Goal: Task Accomplishment & Management: Use online tool/utility

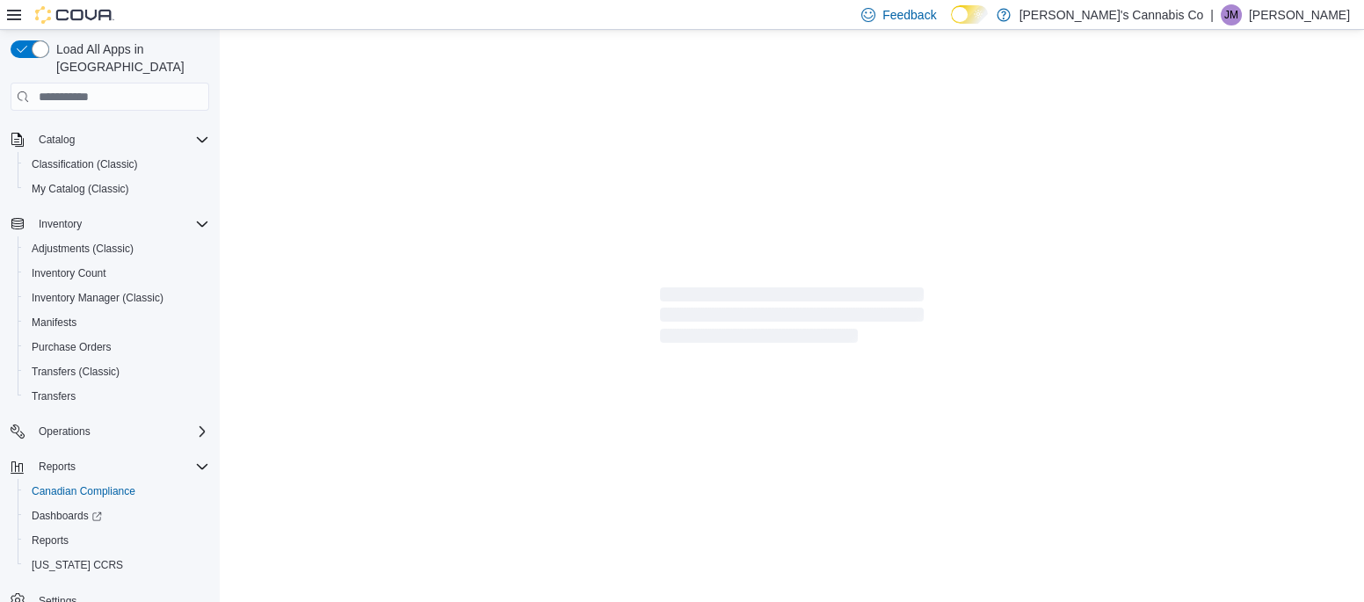
scroll to position [107, 0]
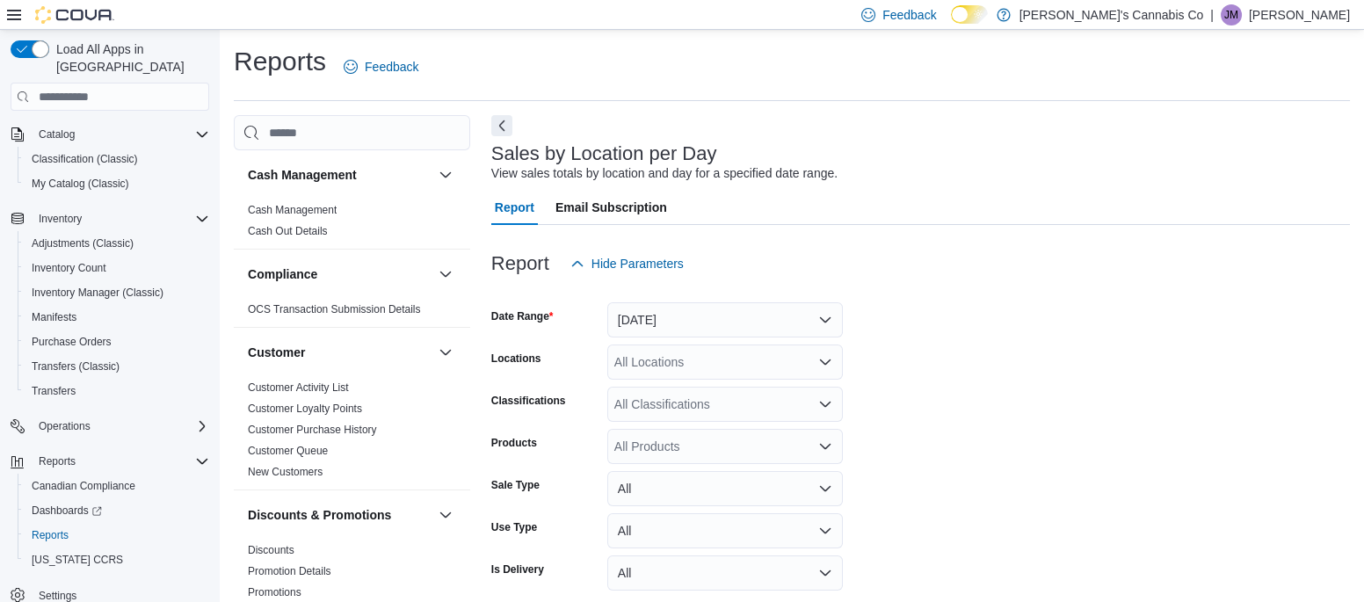
scroll to position [40, 0]
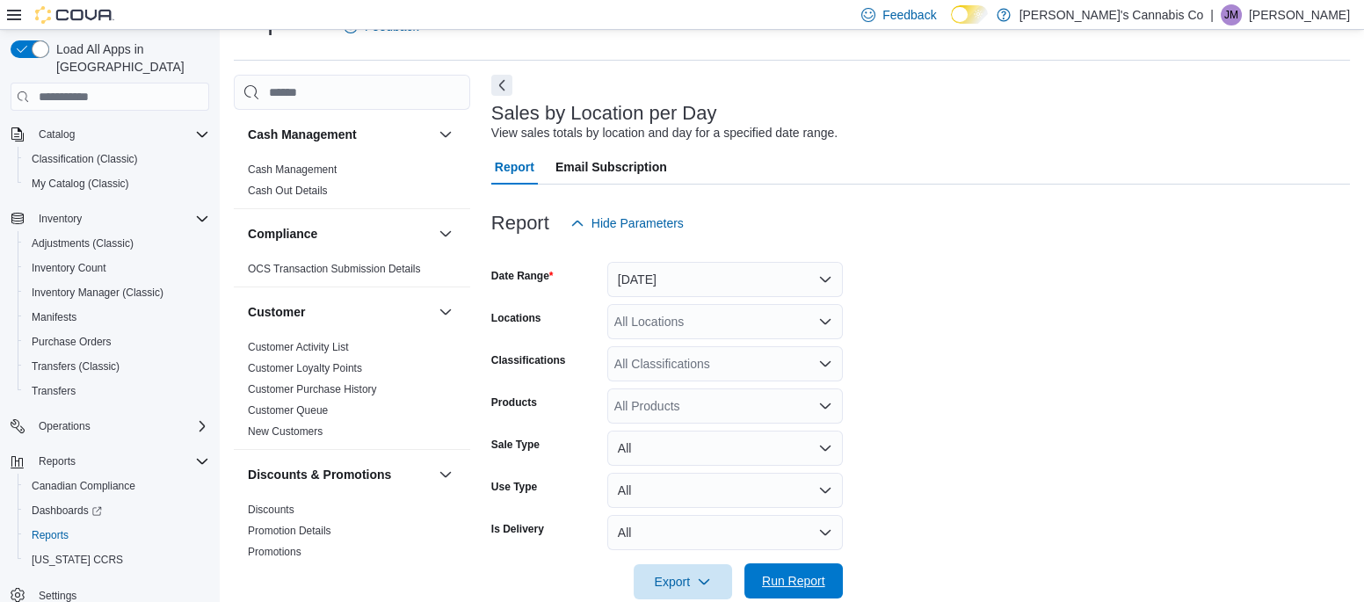
click at [816, 573] on span "Run Report" at bounding box center [793, 581] width 63 height 18
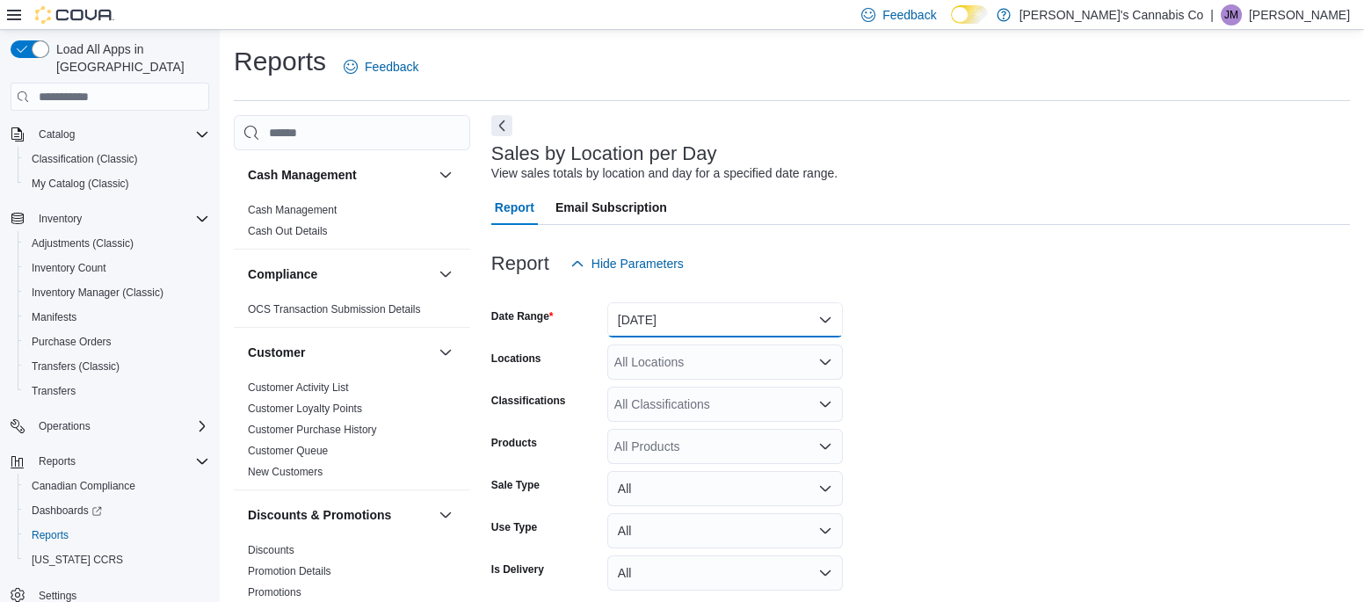
click at [635, 322] on button "[DATE]" at bounding box center [724, 319] width 235 height 35
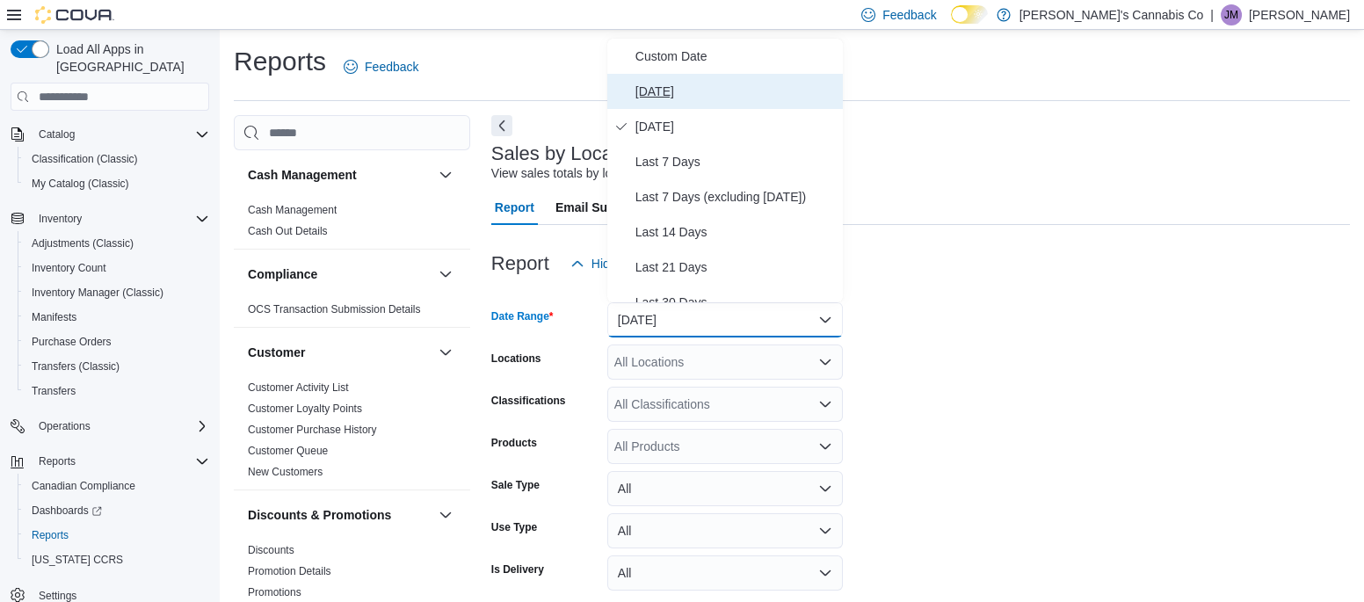
click at [648, 84] on span "[DATE]" at bounding box center [735, 91] width 200 height 21
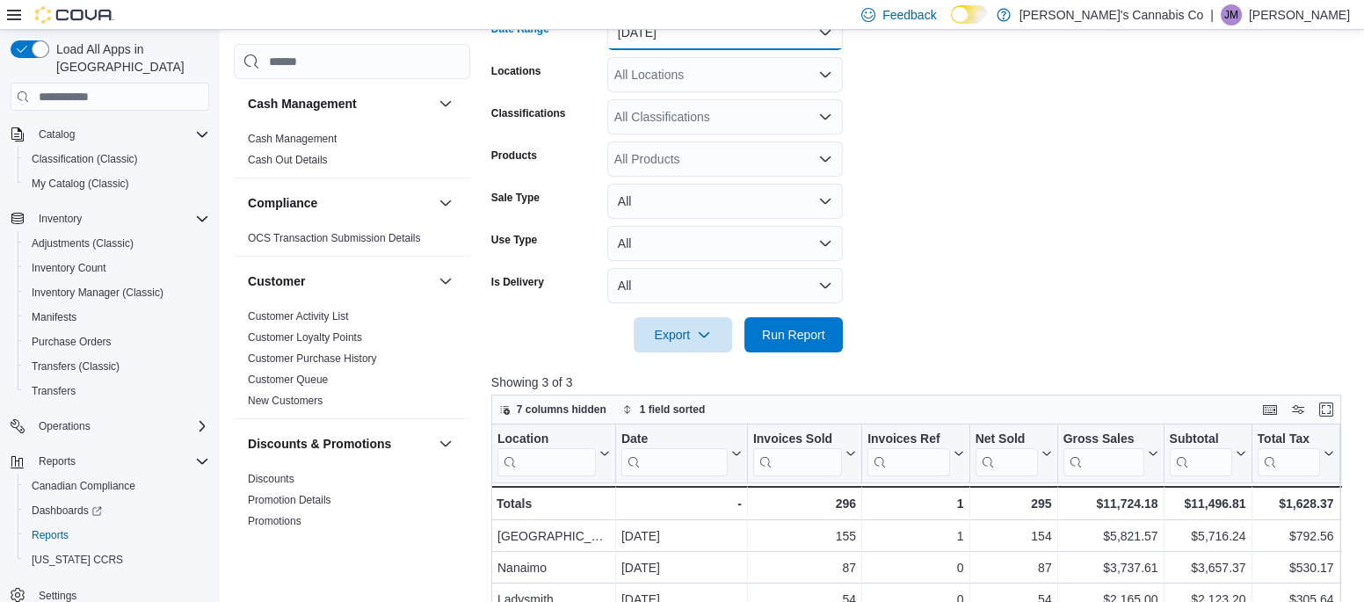
scroll to position [292, 0]
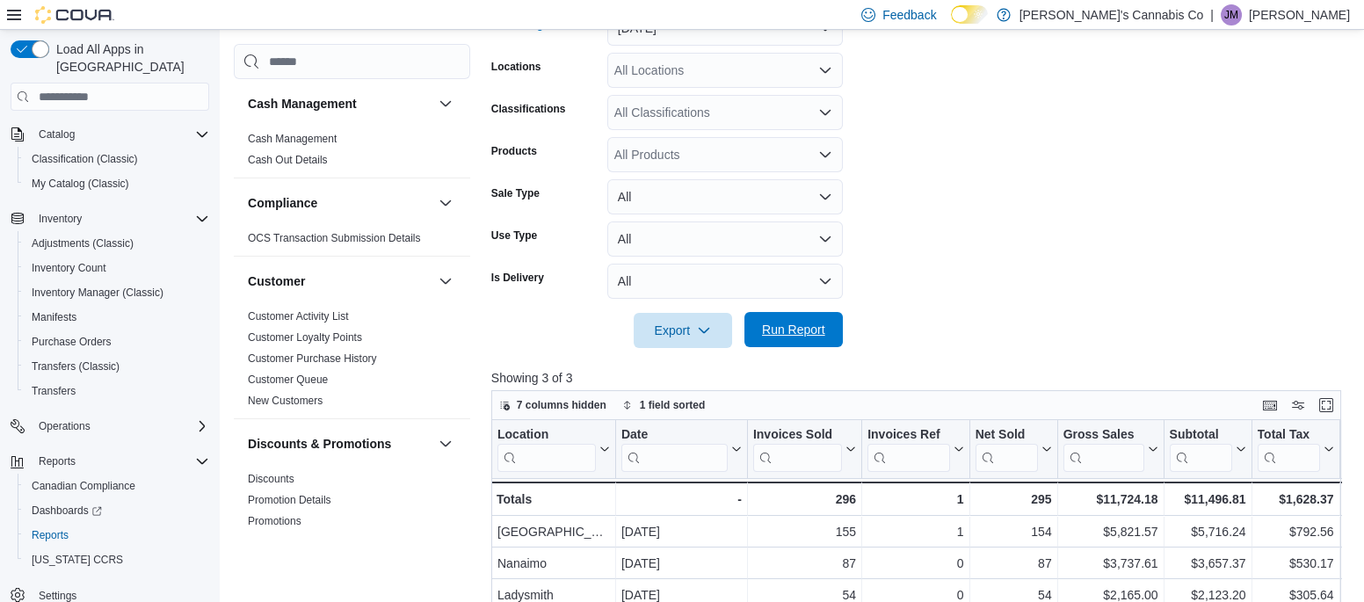
click at [781, 336] on span "Run Report" at bounding box center [793, 330] width 63 height 18
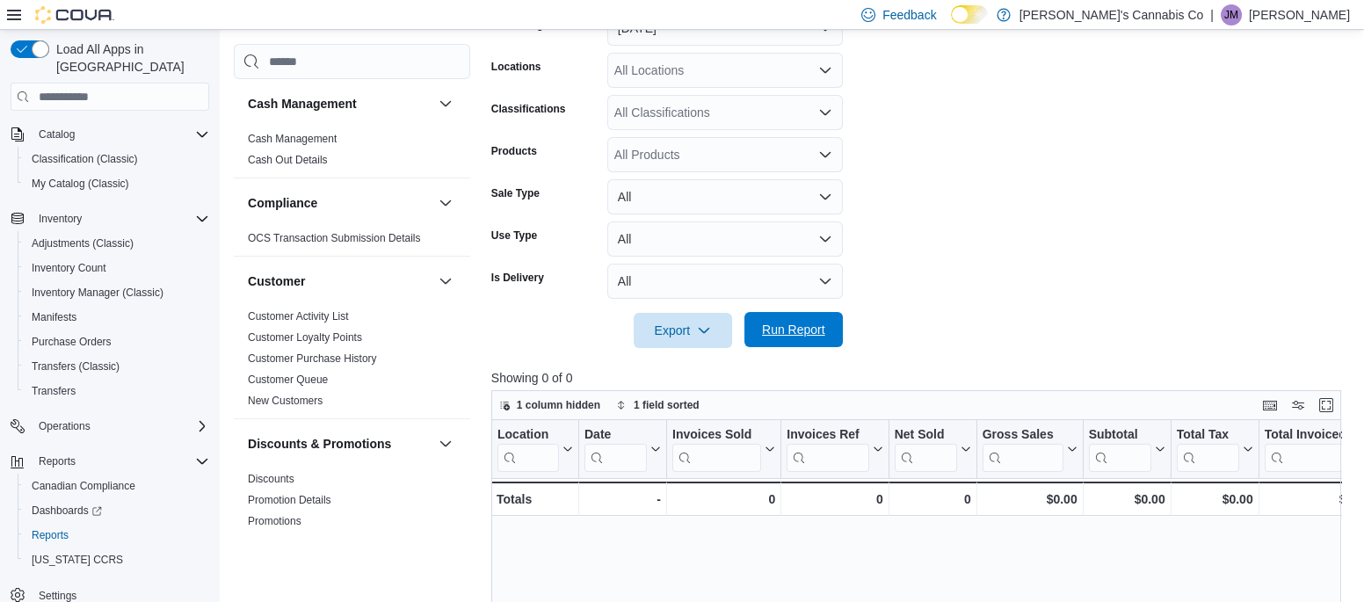
click at [777, 321] on span "Run Report" at bounding box center [793, 329] width 77 height 35
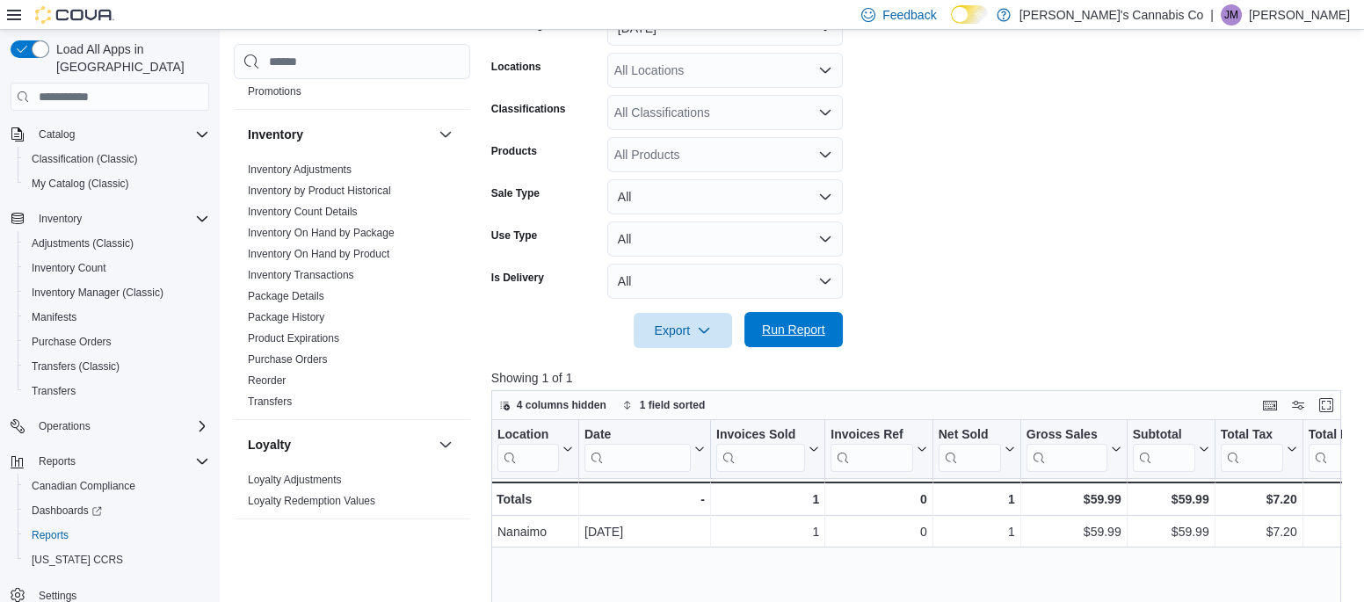
scroll to position [480, 0]
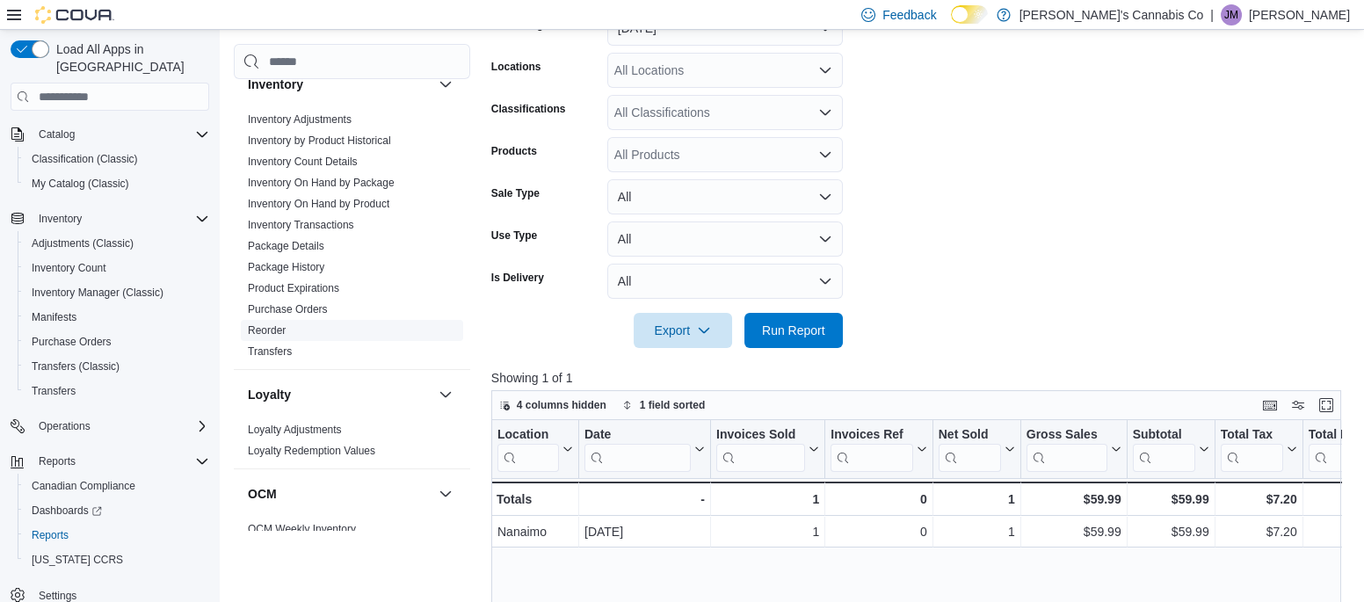
click at [264, 326] on link "Reorder" at bounding box center [267, 330] width 38 height 12
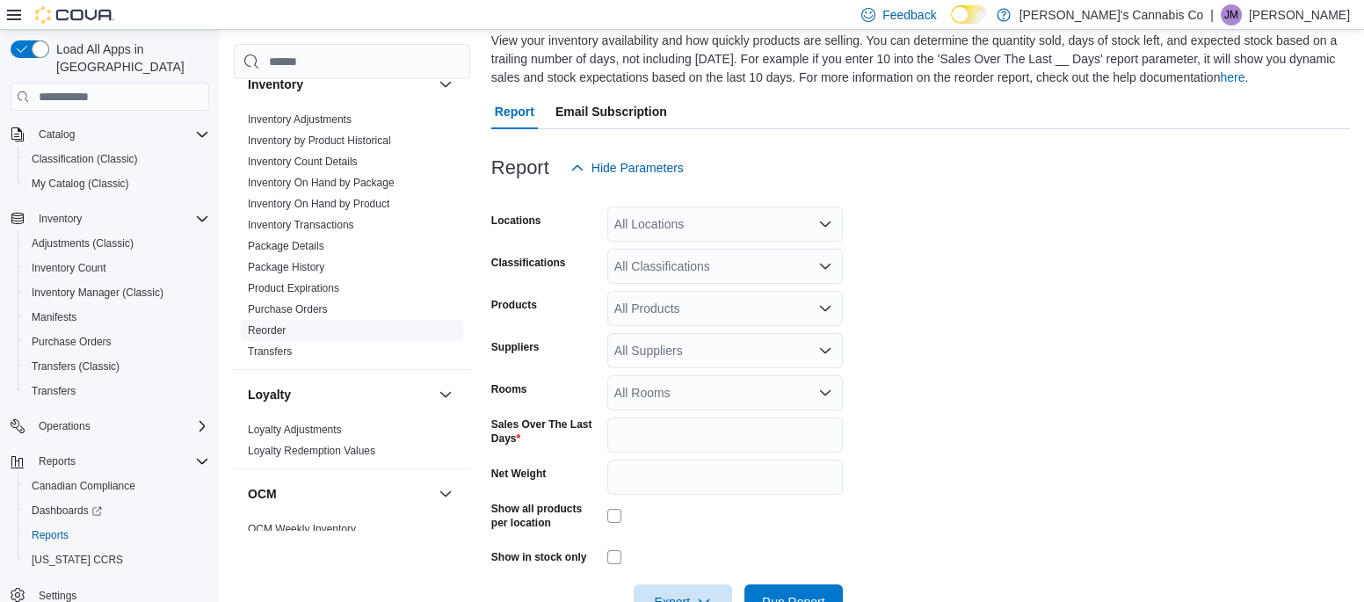
scroll to position [77, 0]
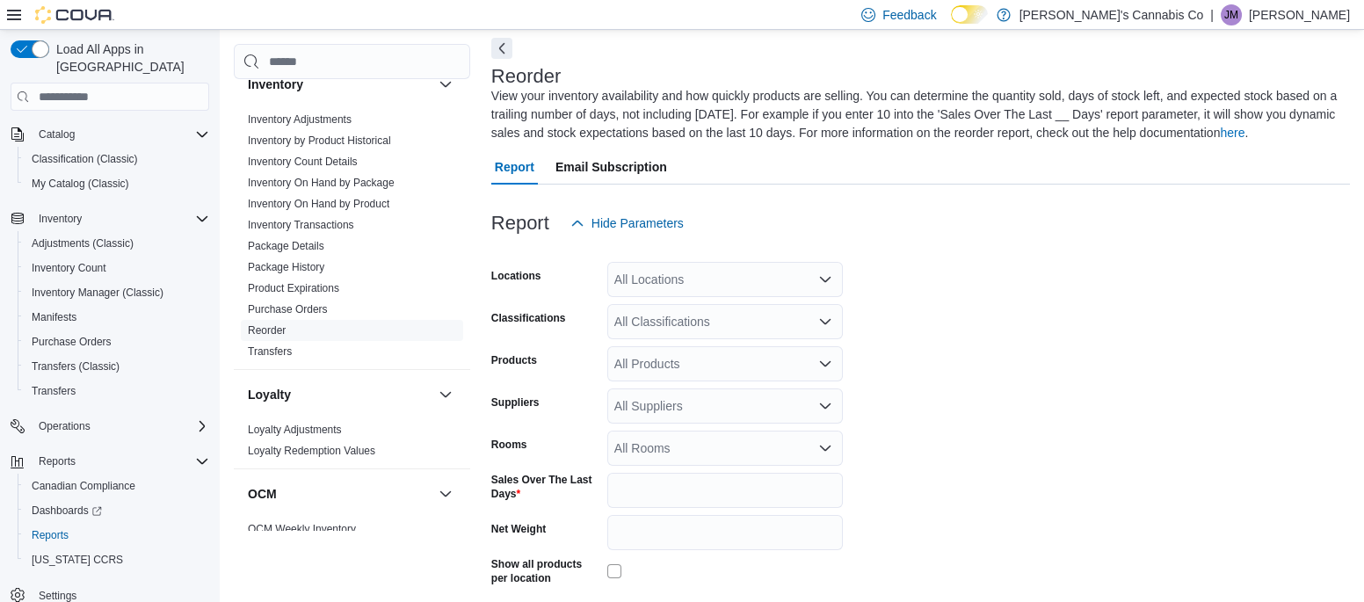
click at [632, 278] on div "All Locations" at bounding box center [724, 279] width 235 height 35
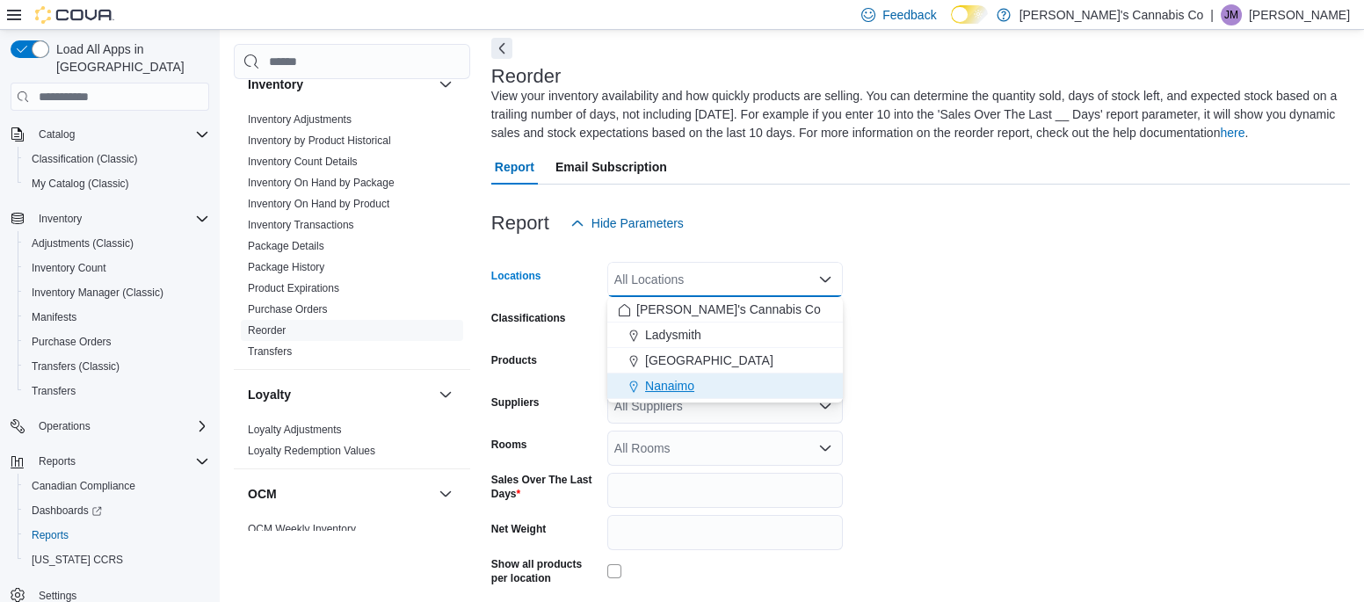
click at [663, 385] on span "Nanaimo" at bounding box center [669, 386] width 49 height 18
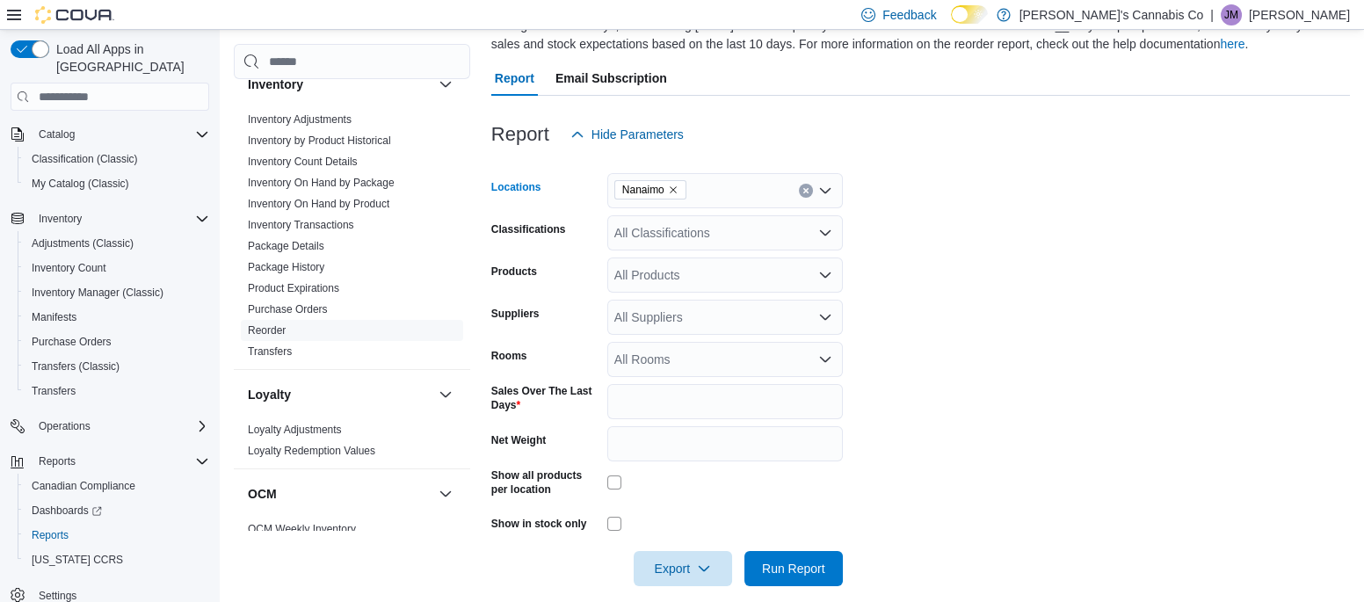
scroll to position [184, 0]
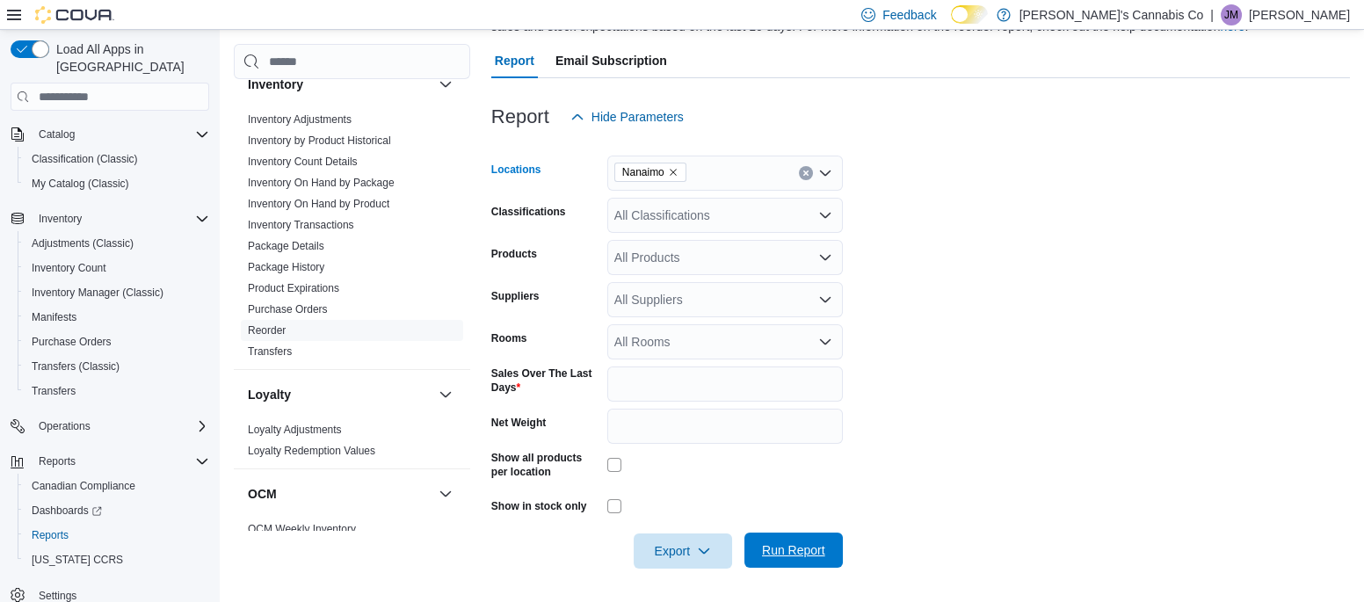
click at [806, 548] on span "Run Report" at bounding box center [793, 550] width 63 height 18
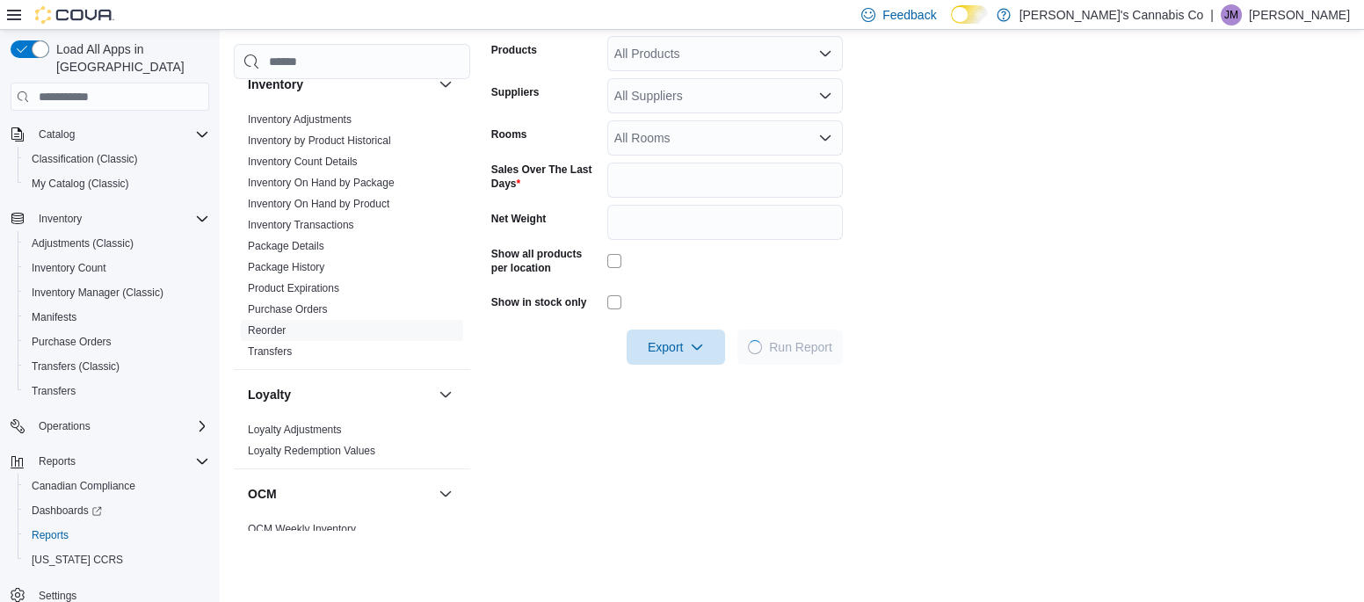
scroll to position [388, 0]
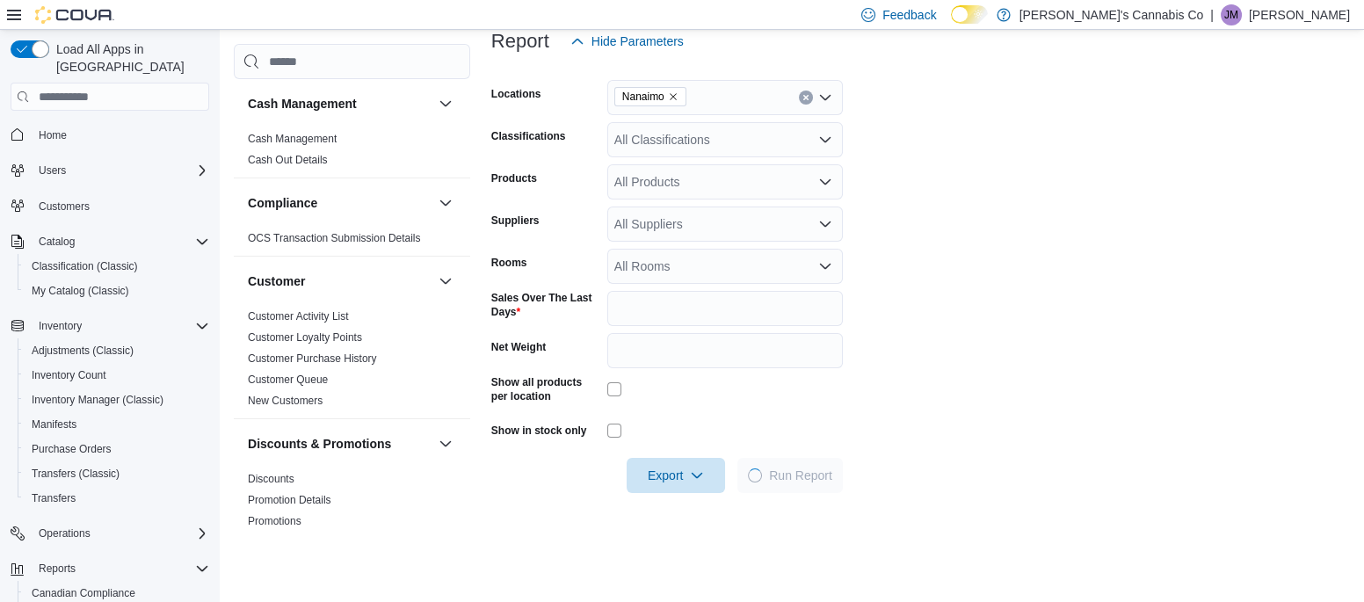
scroll to position [255, 0]
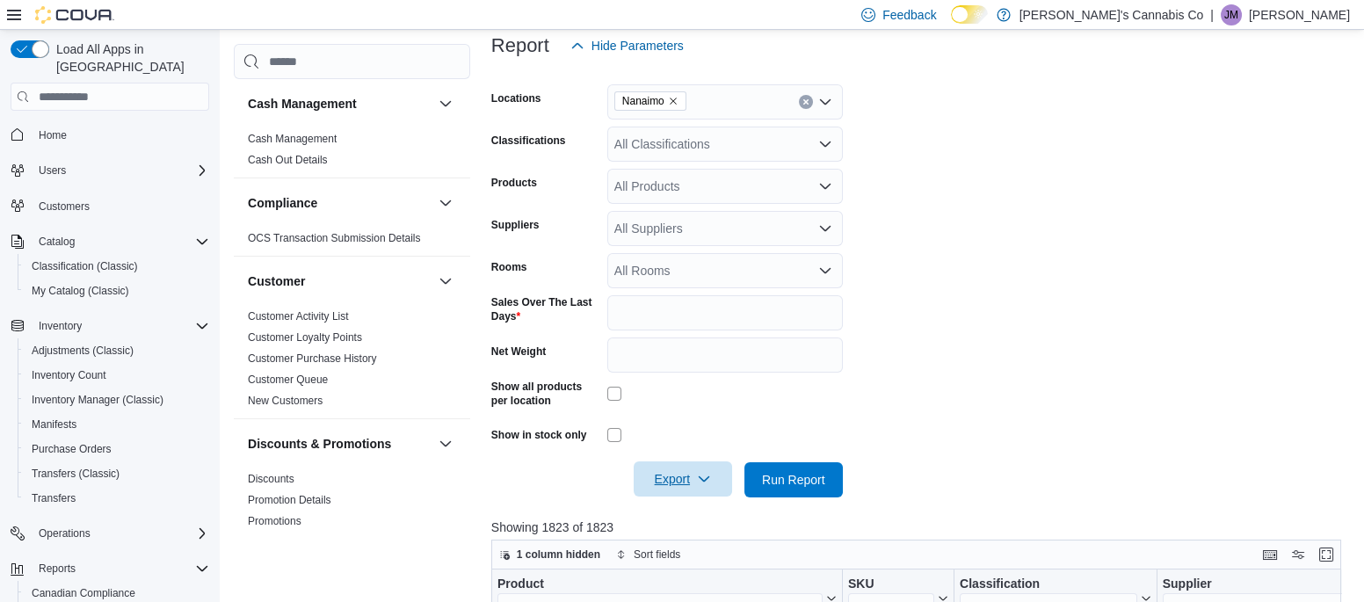
click at [684, 484] on span "Export" at bounding box center [682, 478] width 77 height 35
click at [659, 376] on span "Export to Excel" at bounding box center [685, 370] width 79 height 14
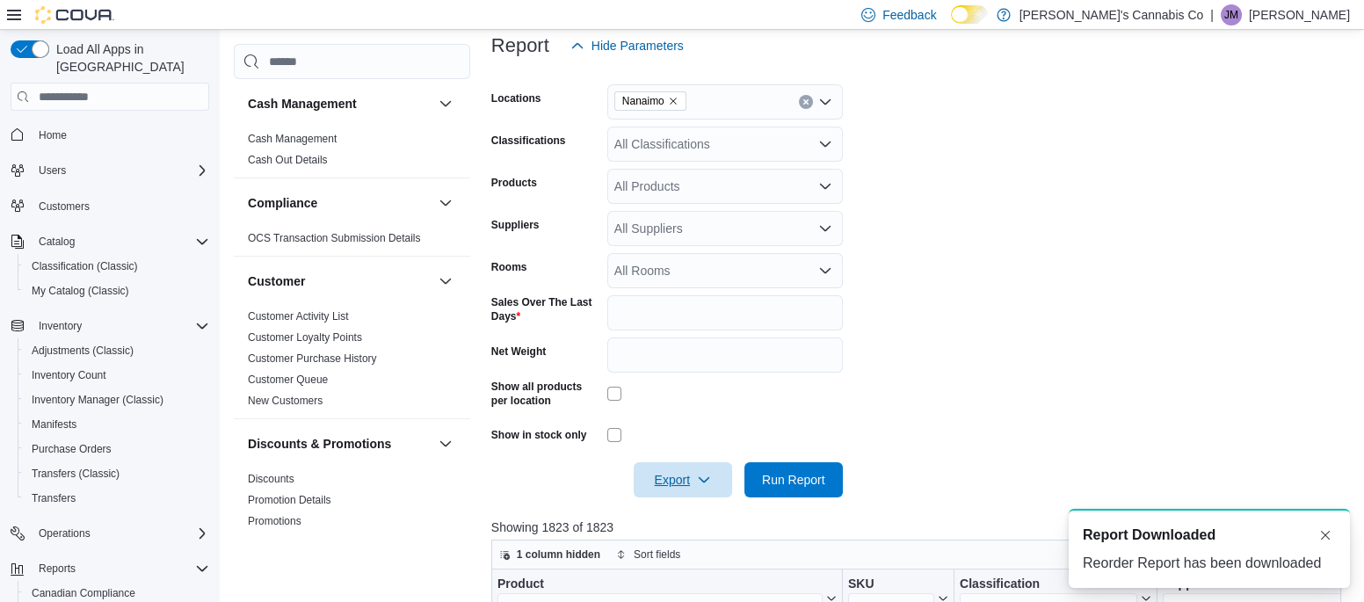
scroll to position [0, 0]
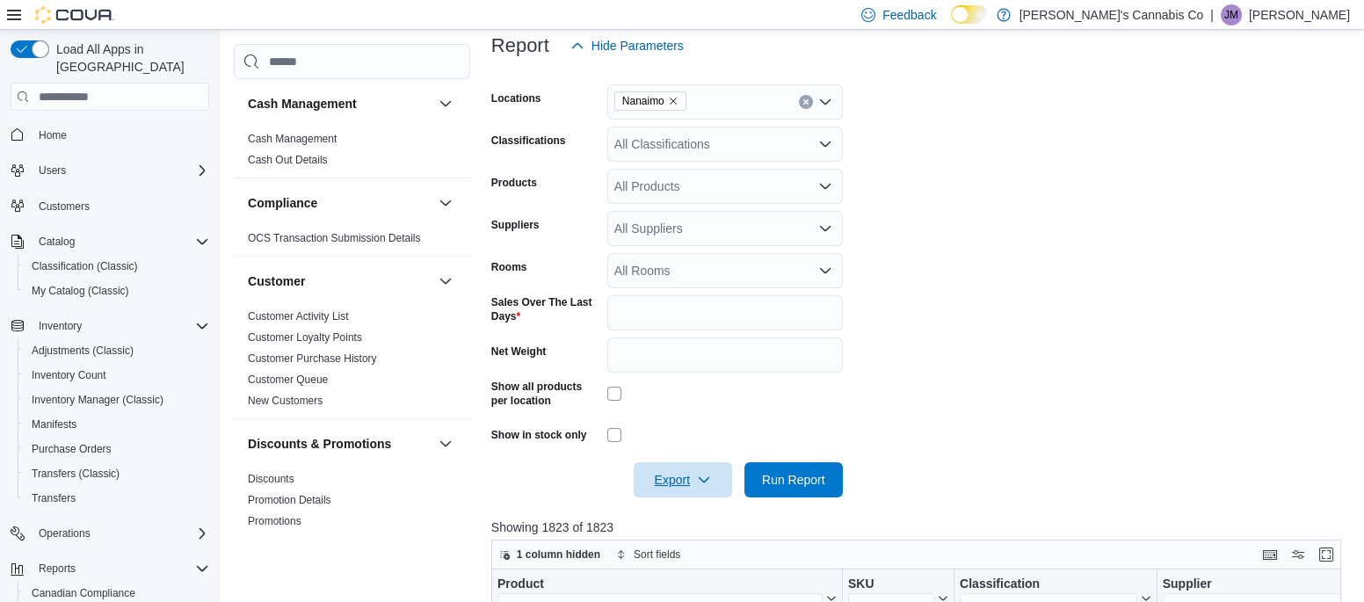
scroll to position [107, 0]
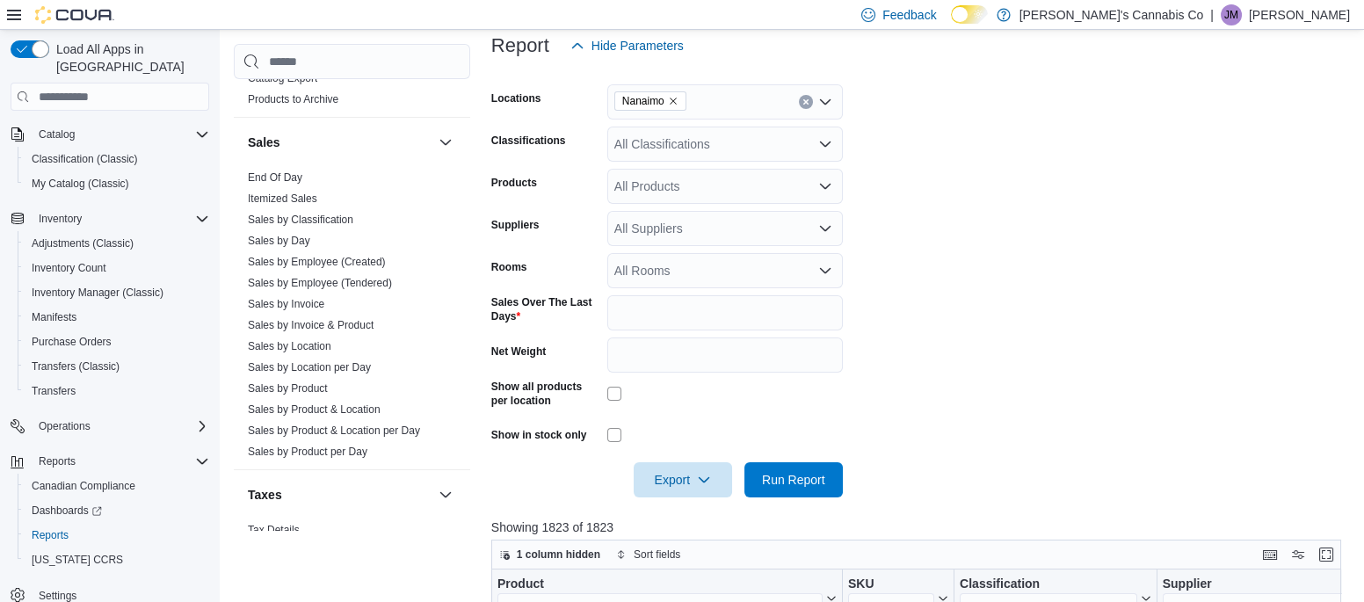
scroll to position [1090, 0]
click at [265, 362] on link "Sales by Location per Day" at bounding box center [309, 364] width 123 height 12
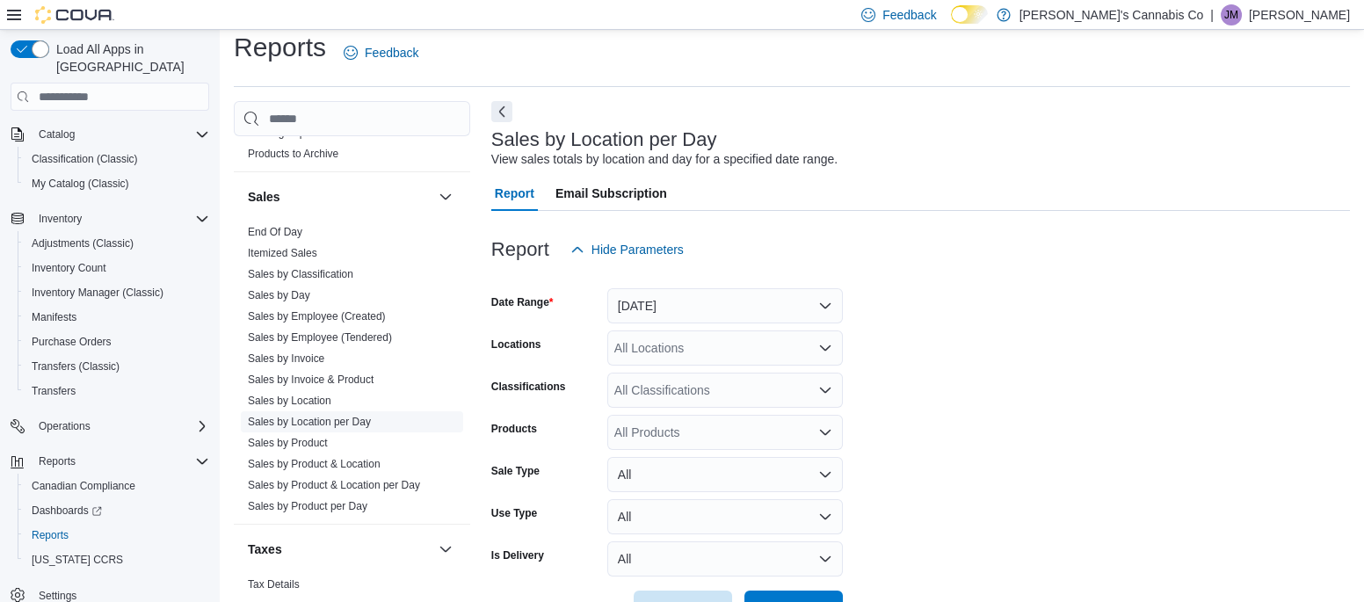
scroll to position [40, 0]
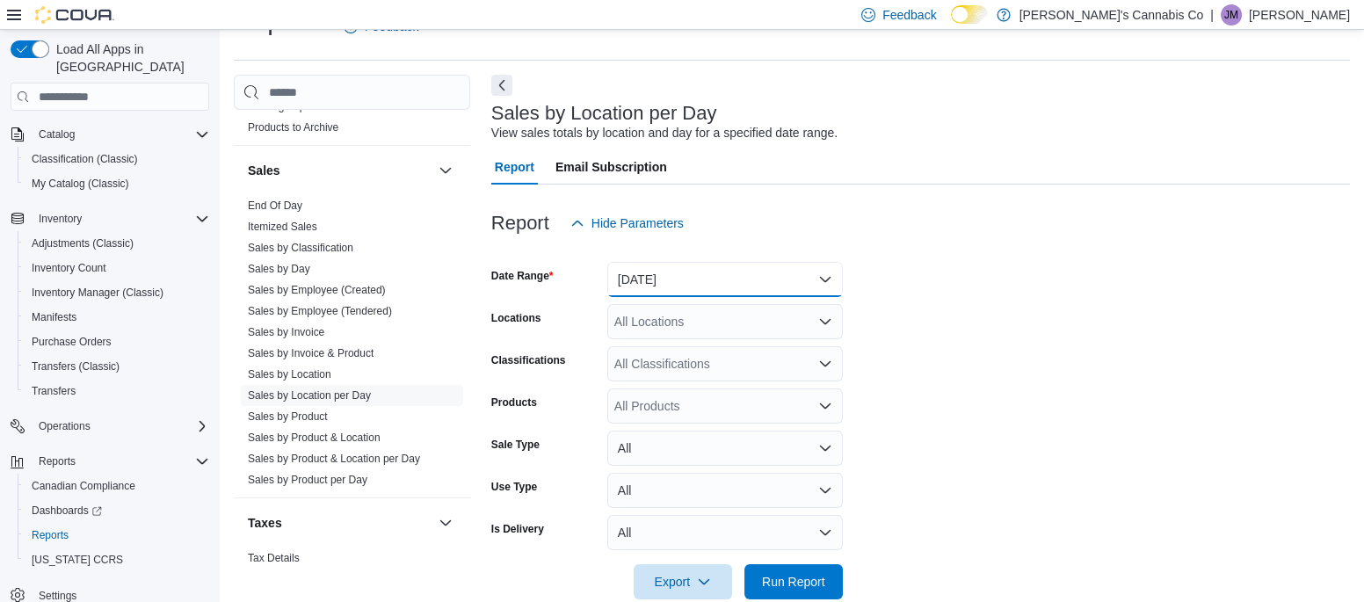
click at [646, 280] on button "[DATE]" at bounding box center [724, 279] width 235 height 35
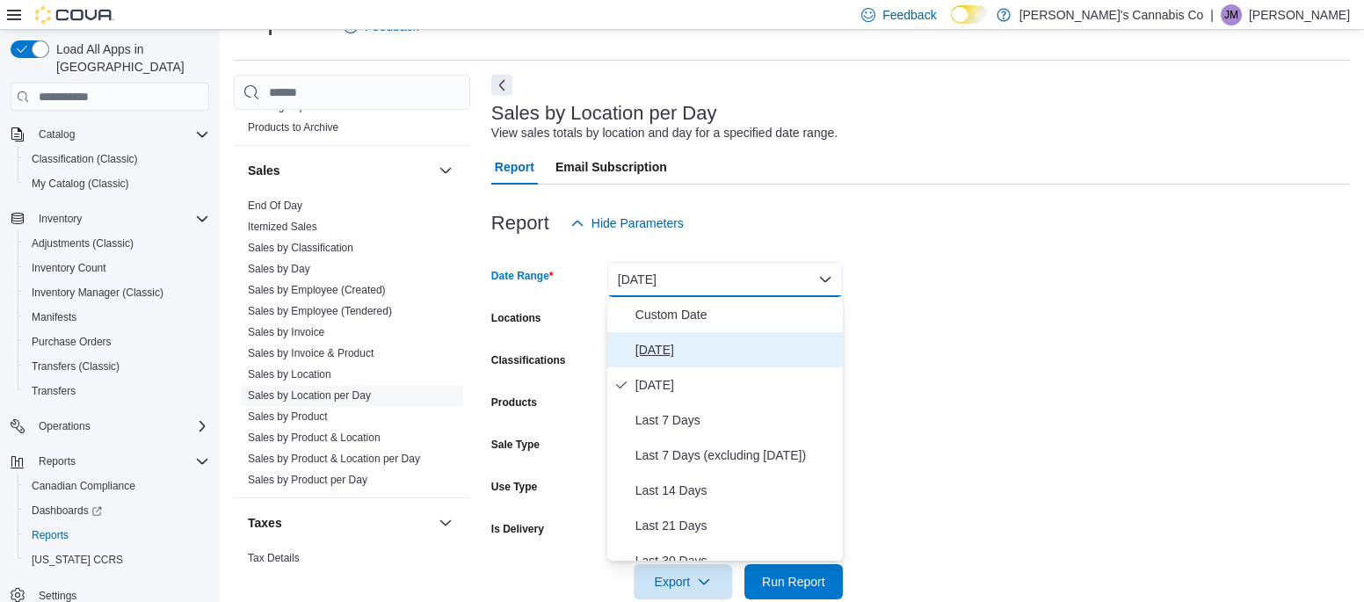
click at [648, 348] on span "[DATE]" at bounding box center [735, 349] width 200 height 21
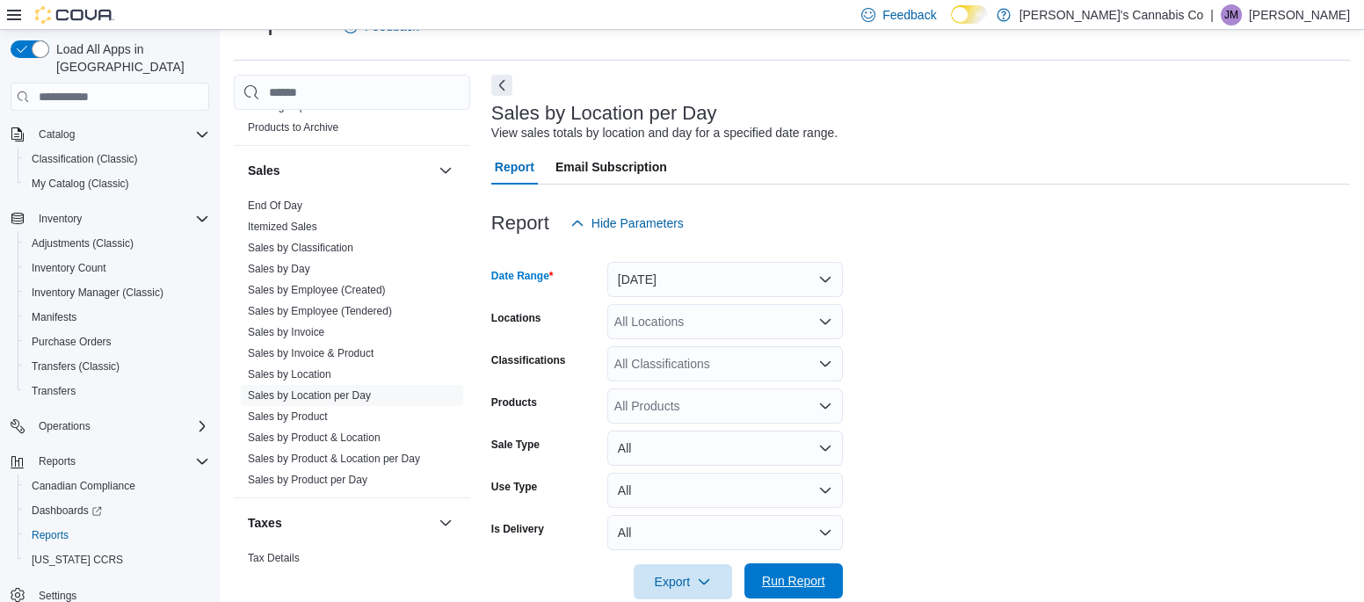
click at [790, 583] on span "Run Report" at bounding box center [793, 581] width 63 height 18
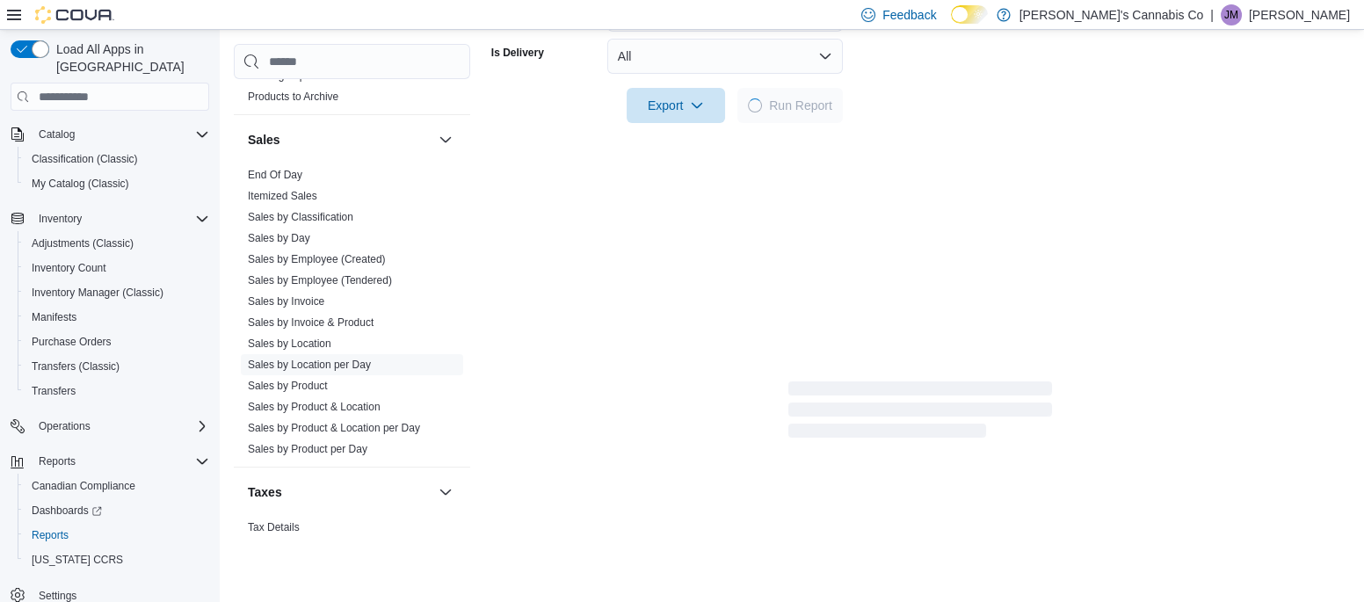
scroll to position [543, 0]
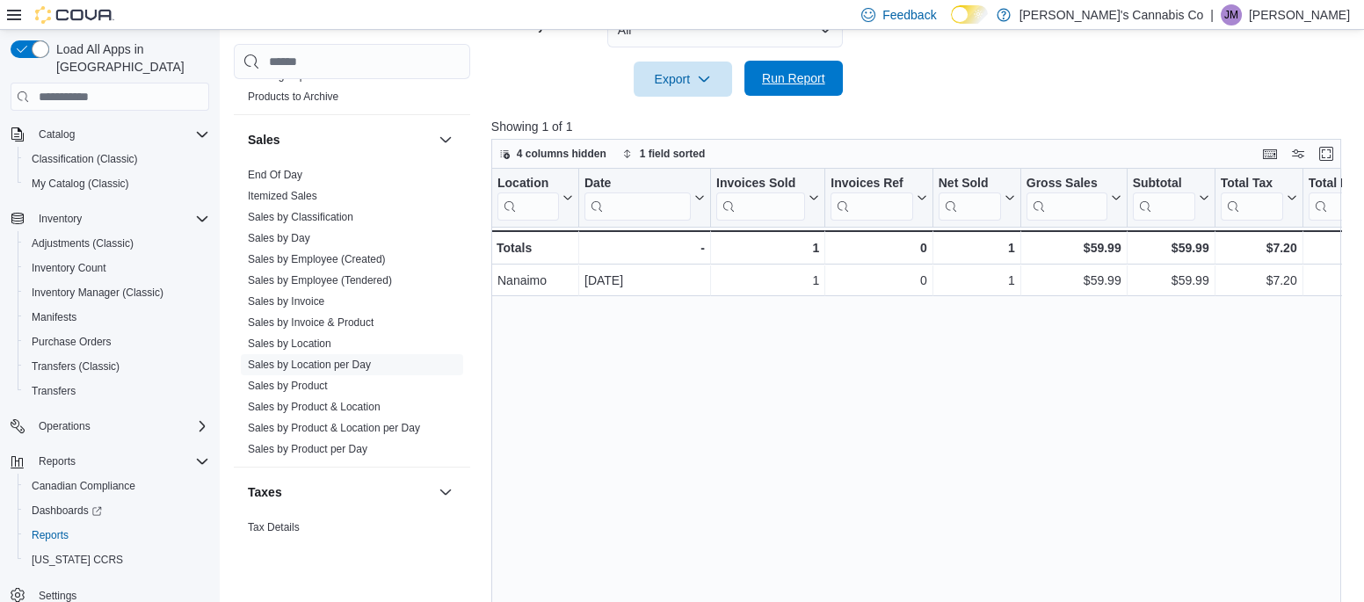
click at [771, 85] on span "Run Report" at bounding box center [793, 78] width 63 height 18
click at [778, 92] on span "Run Report" at bounding box center [793, 78] width 77 height 35
click at [766, 83] on span "Run Report" at bounding box center [793, 78] width 63 height 18
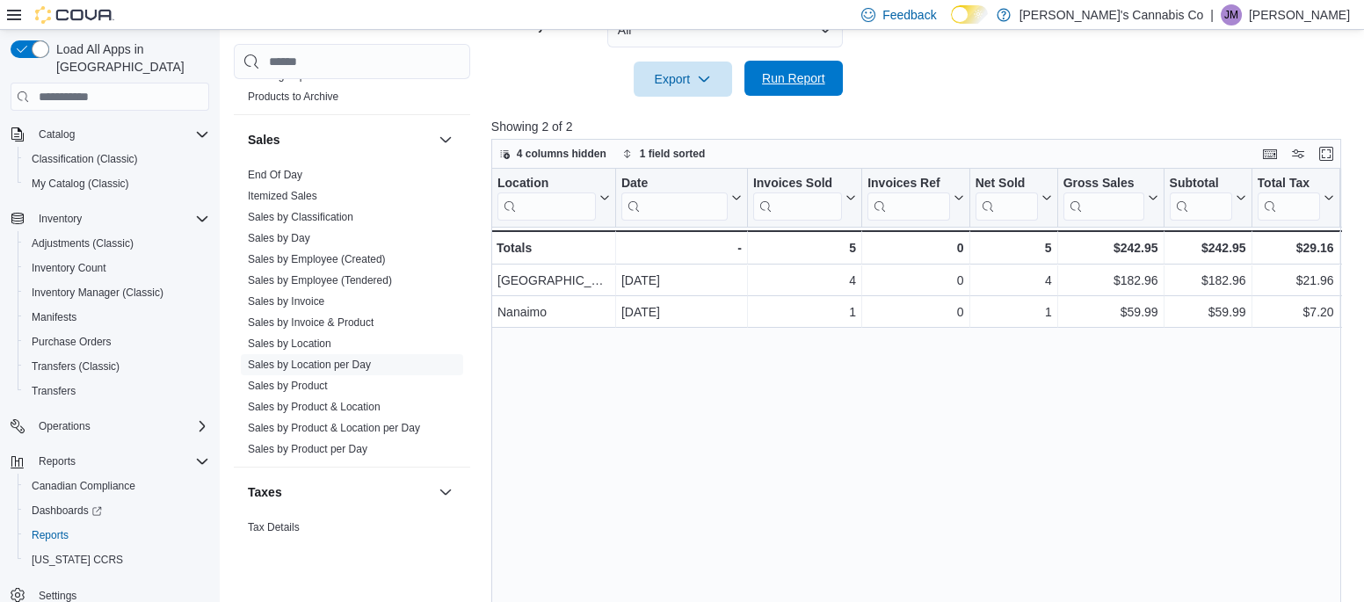
click at [805, 88] on span "Run Report" at bounding box center [793, 78] width 77 height 35
click at [795, 81] on span "Run Report" at bounding box center [793, 78] width 63 height 18
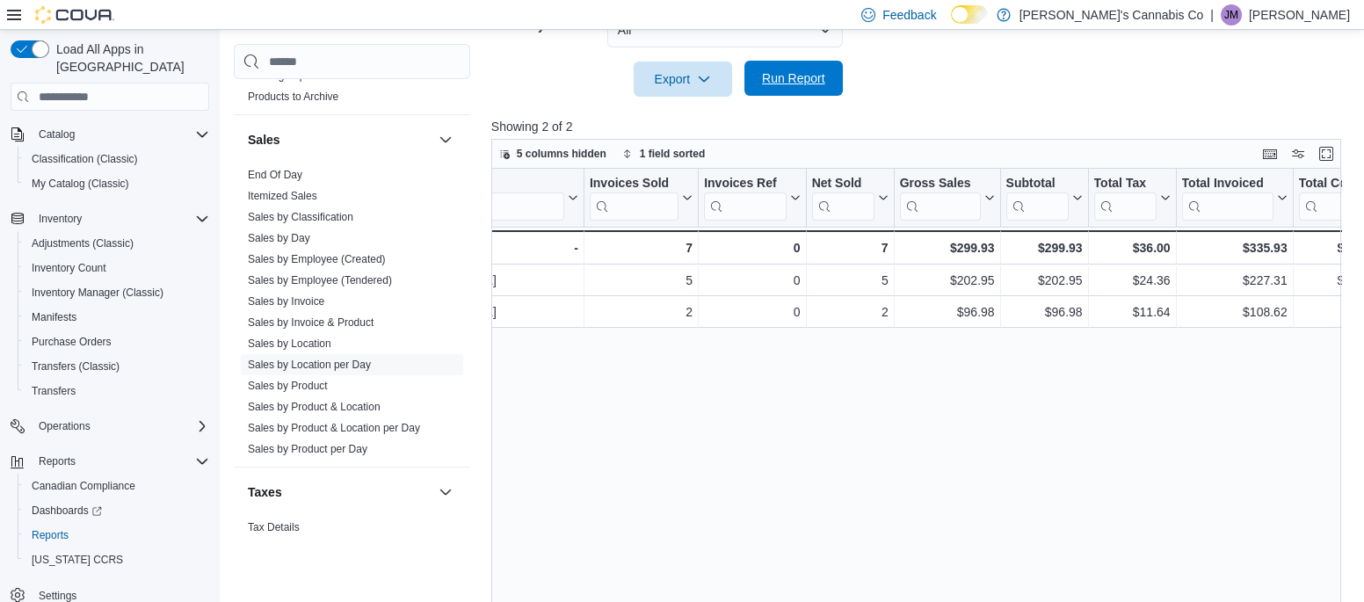
scroll to position [0, 0]
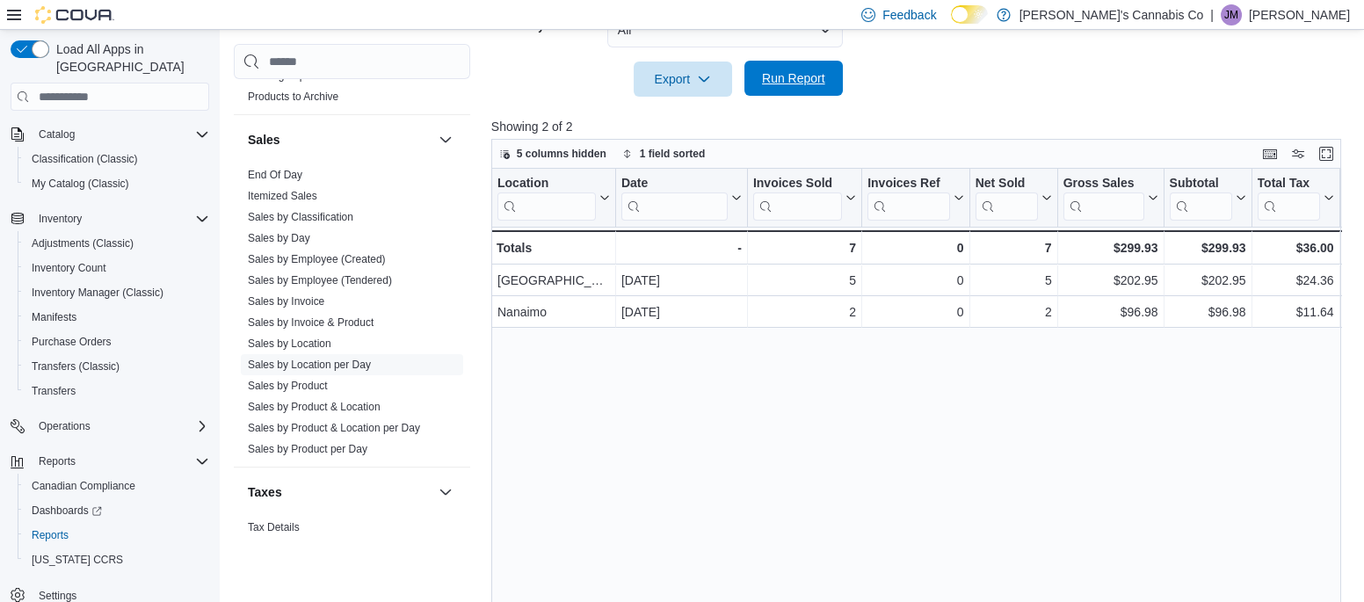
click at [767, 77] on span "Run Report" at bounding box center [793, 78] width 63 height 18
click at [786, 83] on span "Run Report" at bounding box center [793, 78] width 63 height 18
click at [795, 89] on span "Run Report" at bounding box center [793, 78] width 77 height 35
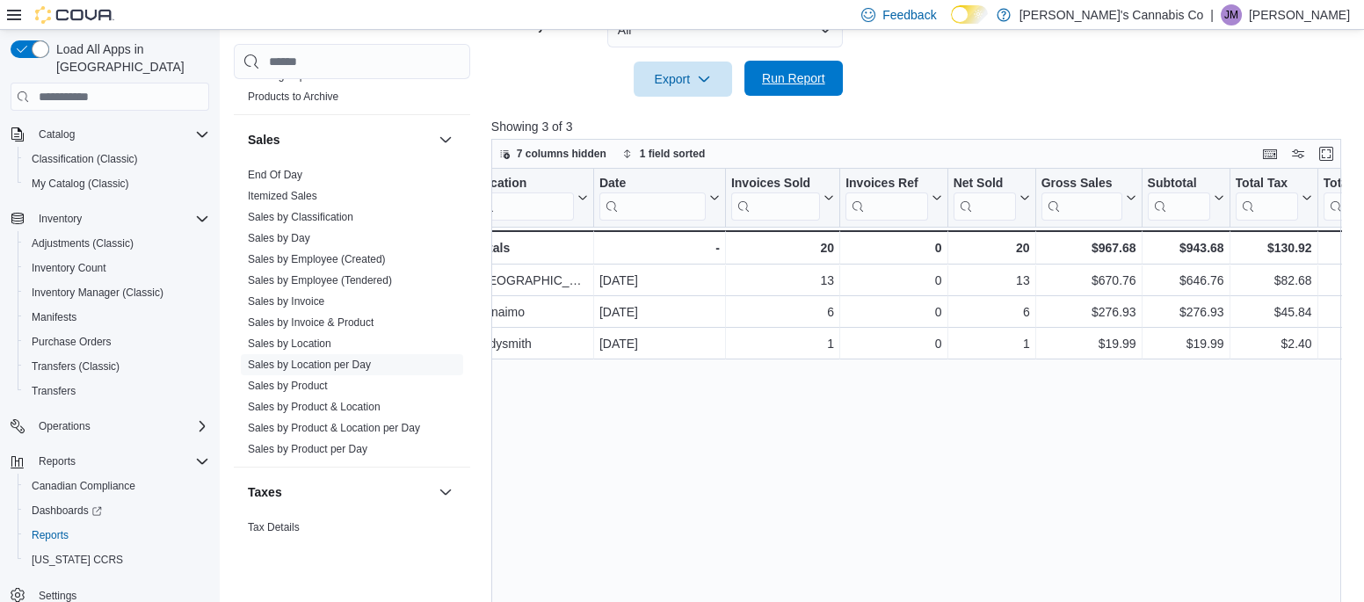
scroll to position [0, 10]
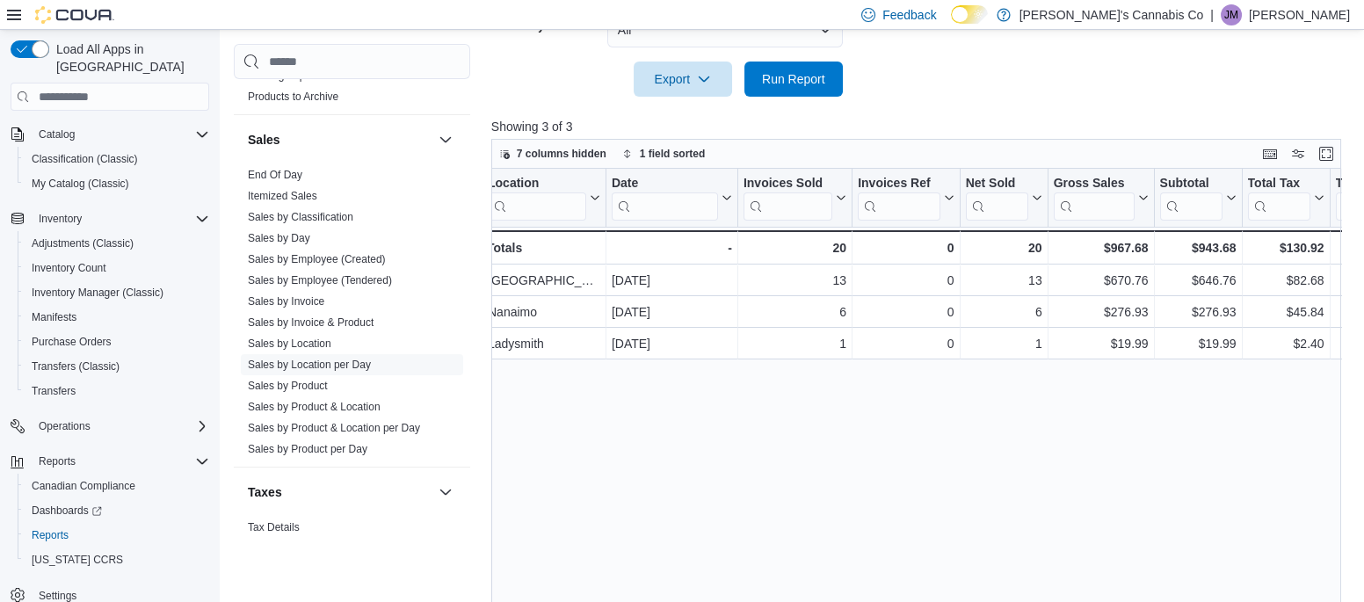
click at [986, 533] on div "Location Click to view column header actions Date Click to view column header a…" at bounding box center [916, 395] width 850 height 452
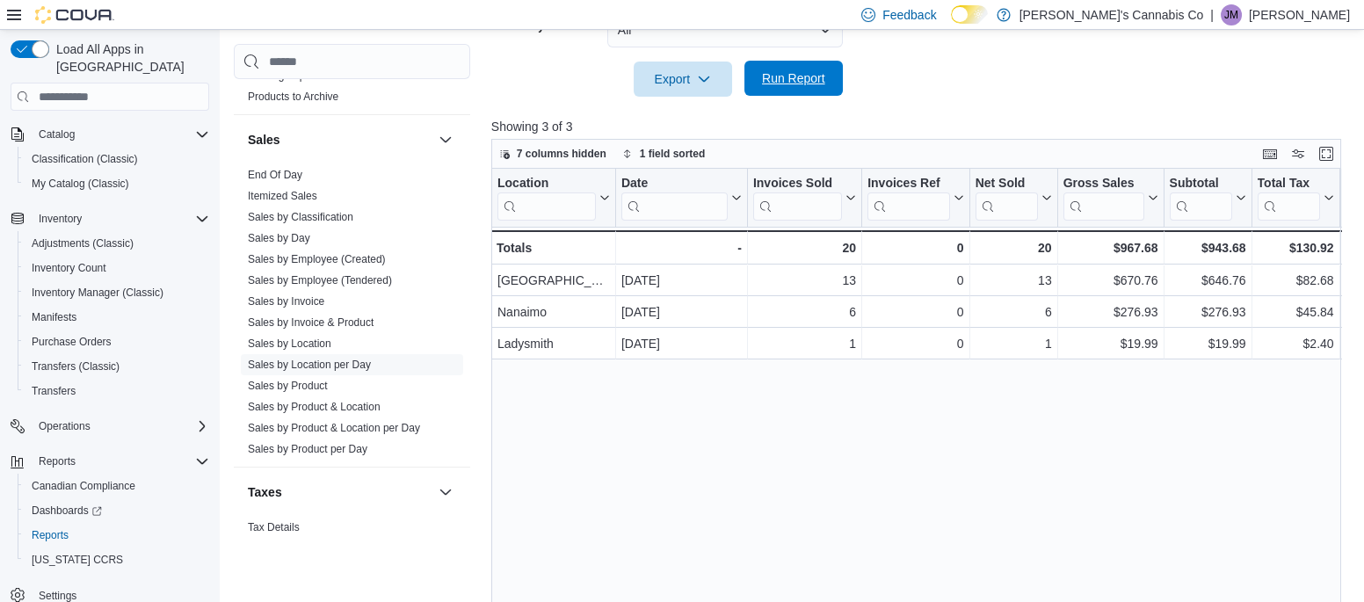
click at [806, 76] on span "Run Report" at bounding box center [793, 78] width 63 height 18
click at [807, 77] on span "Run Report" at bounding box center [793, 78] width 63 height 18
click at [794, 80] on span "Run Report" at bounding box center [793, 78] width 63 height 18
click at [782, 81] on span "Run Report" at bounding box center [793, 78] width 63 height 18
click at [761, 70] on span "Run Report" at bounding box center [793, 78] width 77 height 35
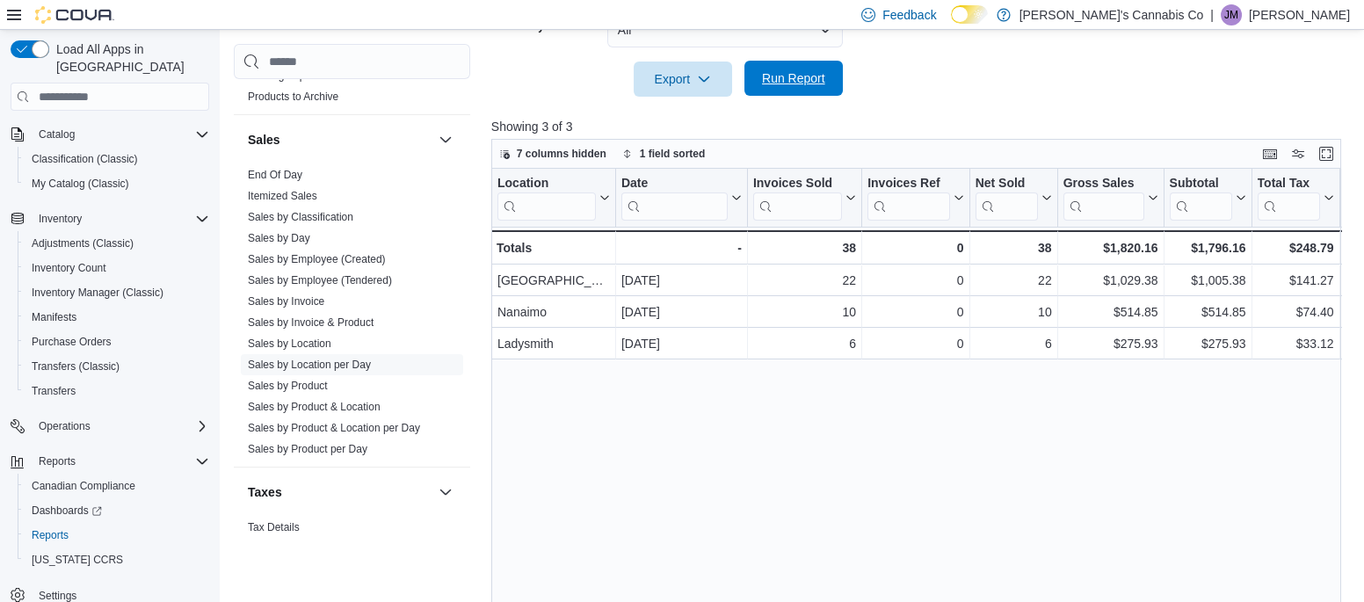
click at [804, 92] on span "Run Report" at bounding box center [793, 78] width 77 height 35
click at [778, 93] on span "Run Report" at bounding box center [793, 78] width 77 height 35
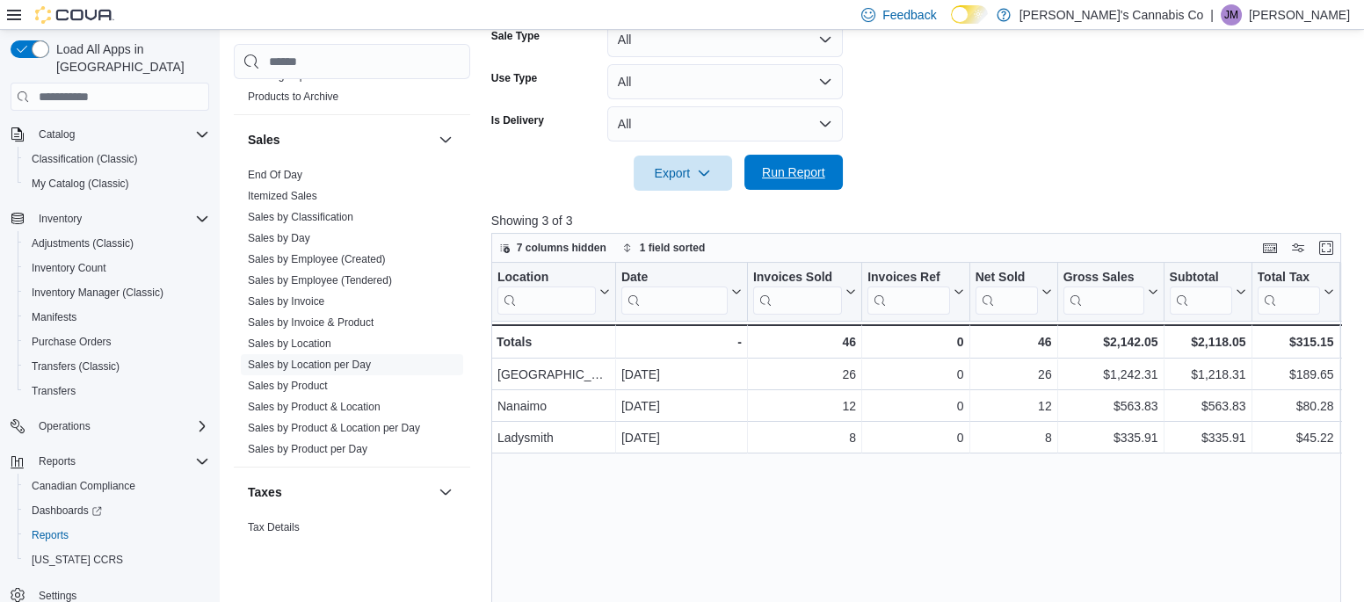
scroll to position [445, 0]
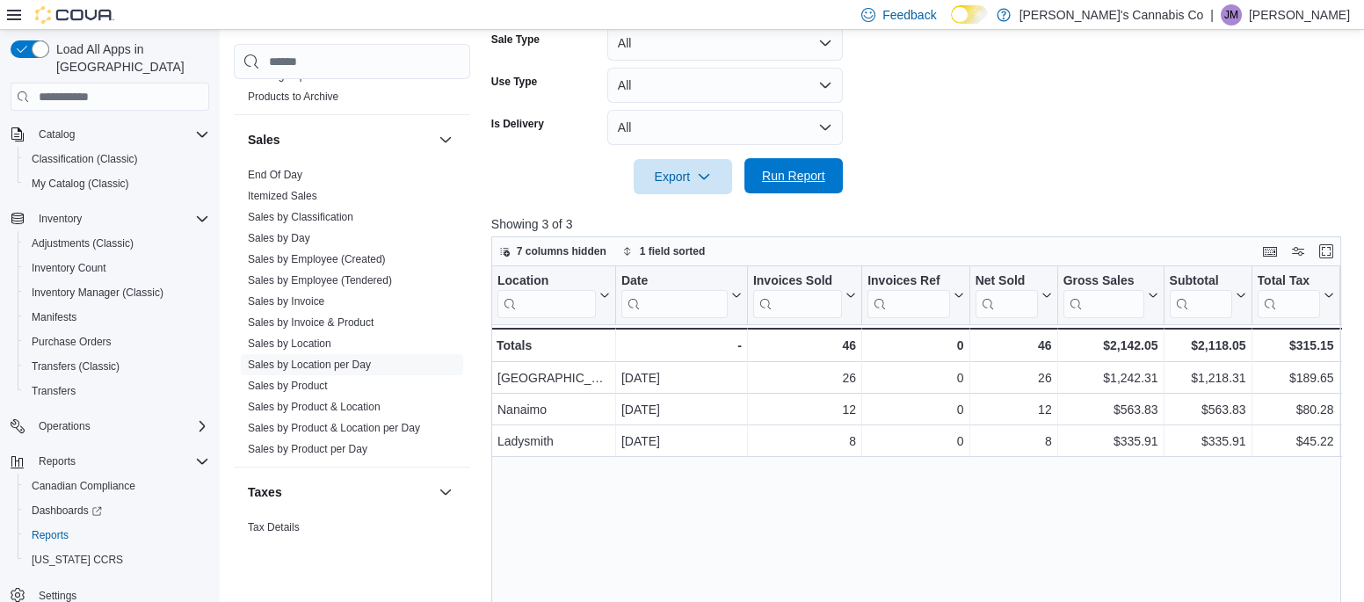
click at [786, 177] on span "Run Report" at bounding box center [793, 176] width 63 height 18
click at [807, 163] on span "Run Report" at bounding box center [793, 175] width 77 height 35
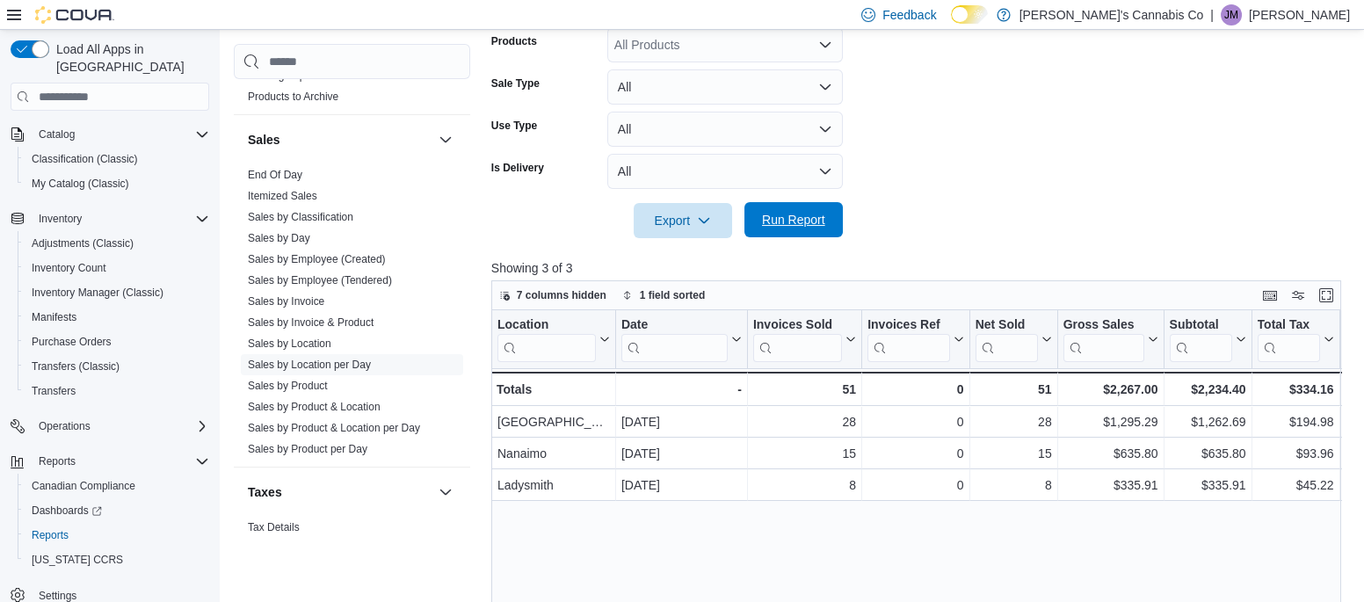
scroll to position [465, 0]
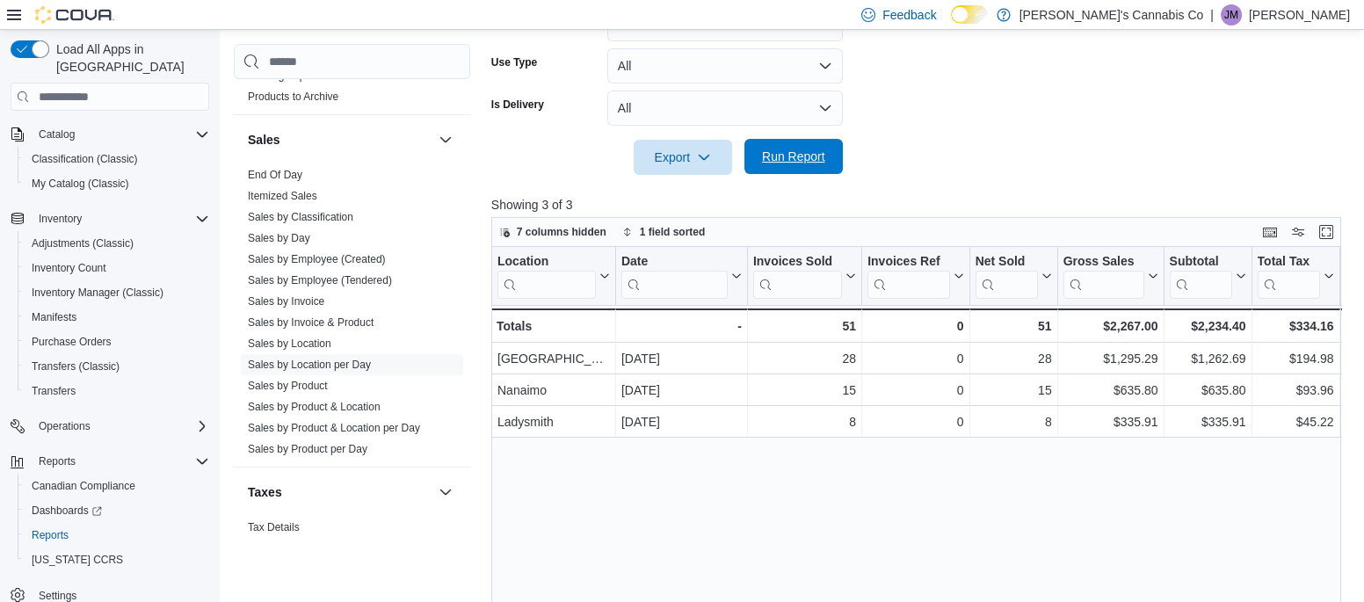
click at [781, 156] on span "Run Report" at bounding box center [793, 157] width 63 height 18
click at [773, 166] on span "Run Report" at bounding box center [793, 156] width 77 height 35
click at [809, 169] on span "Run Report" at bounding box center [793, 156] width 77 height 35
click at [779, 152] on span "Run Report" at bounding box center [793, 157] width 63 height 18
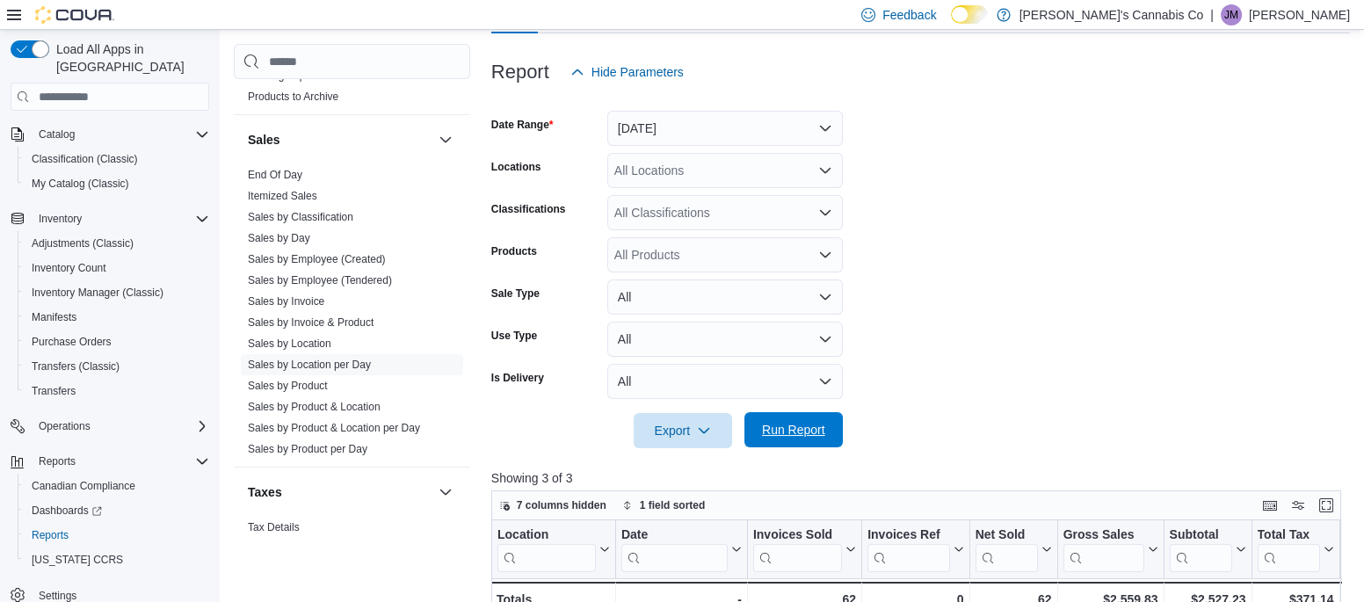
scroll to position [186, 0]
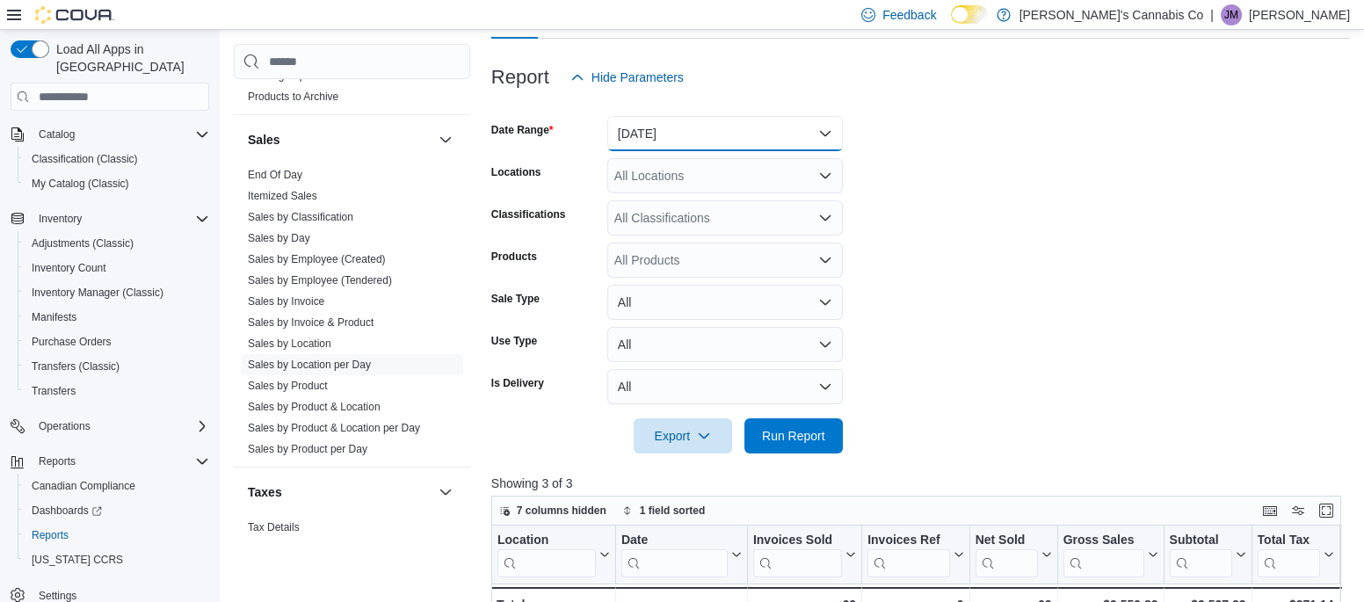
click at [626, 146] on button "[DATE]" at bounding box center [724, 133] width 235 height 35
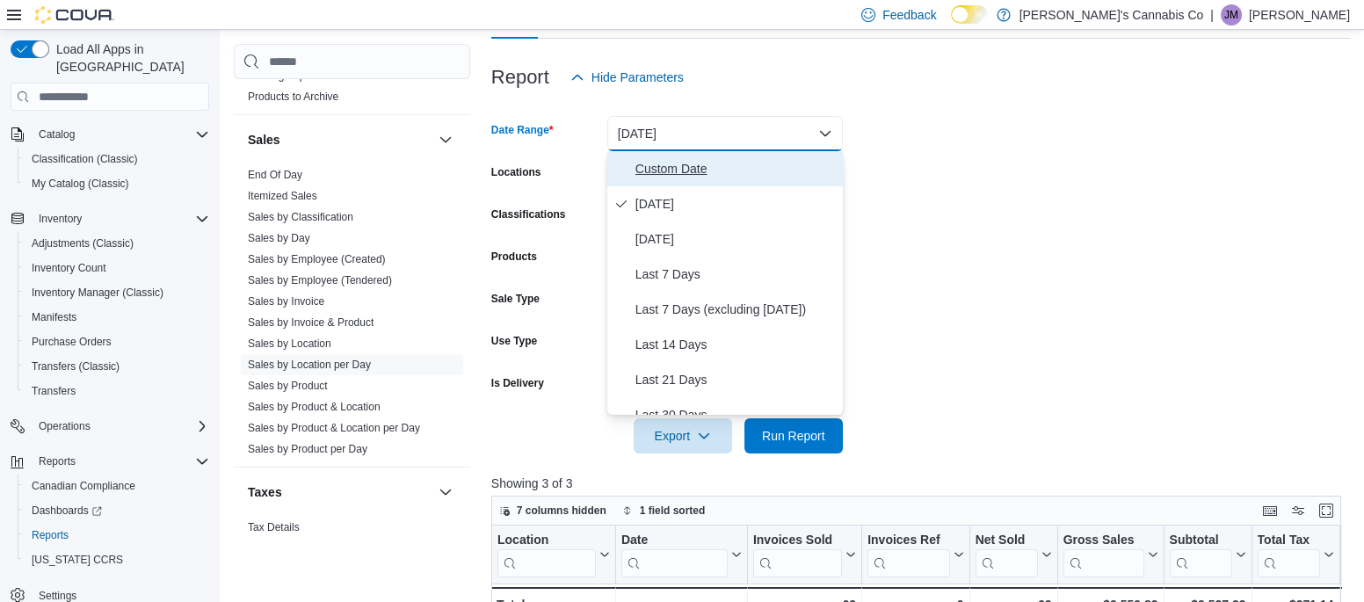
click at [652, 176] on span "Custom Date" at bounding box center [735, 168] width 200 height 21
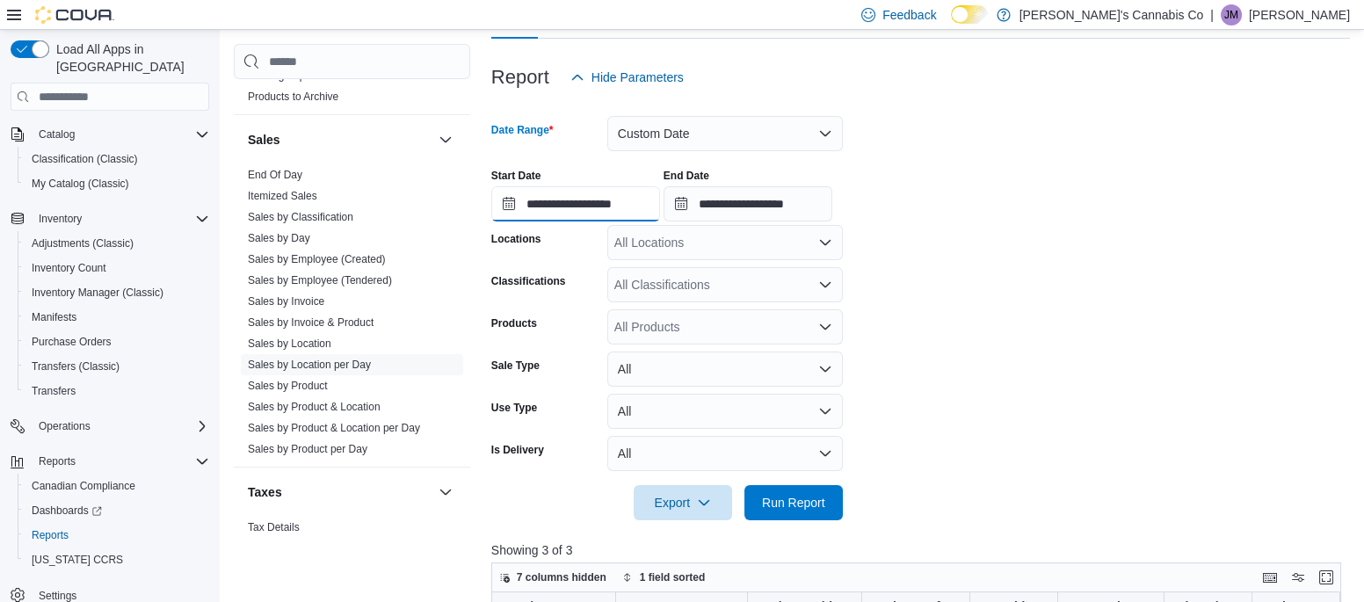
click at [509, 202] on input "**********" at bounding box center [575, 203] width 169 height 35
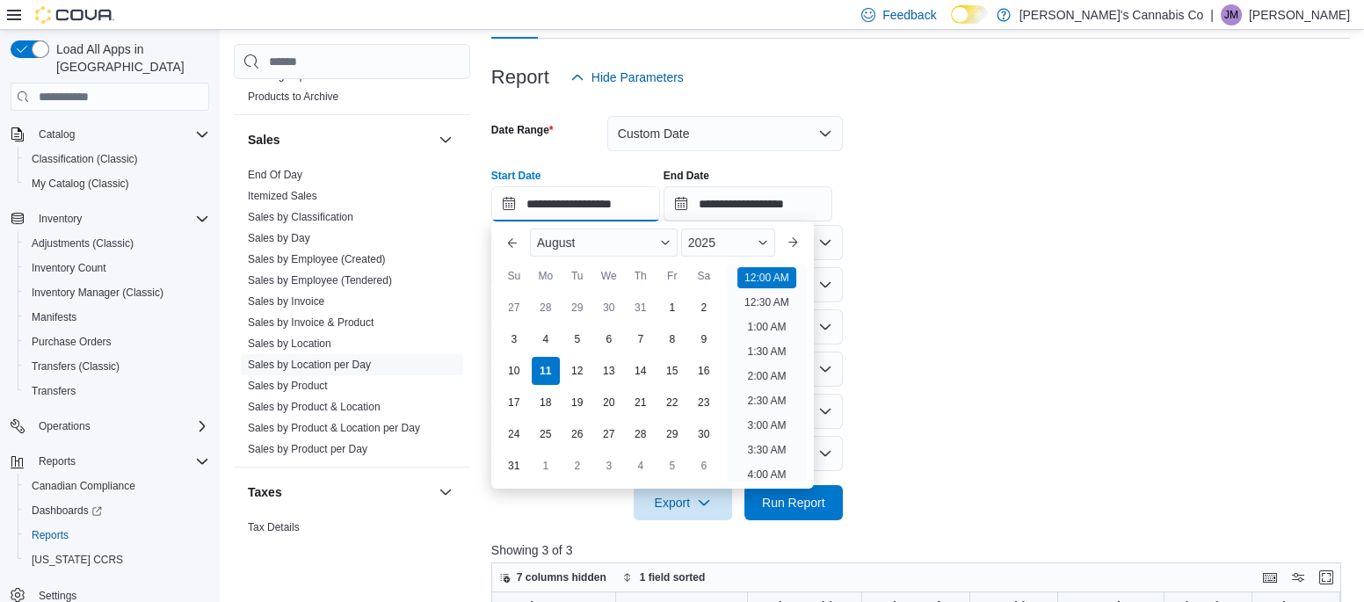
scroll to position [54, 0]
click at [672, 337] on div "8" at bounding box center [671, 339] width 31 height 31
type input "**********"
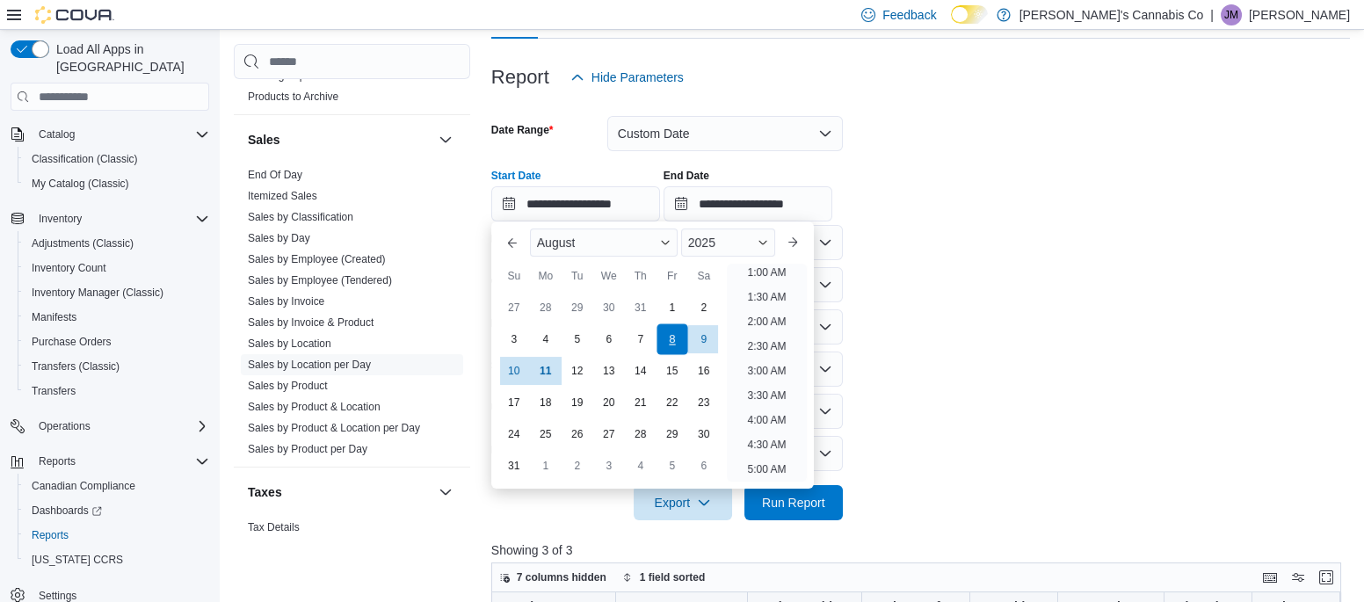
scroll to position [4, 0]
click at [902, 376] on form "**********" at bounding box center [920, 307] width 858 height 425
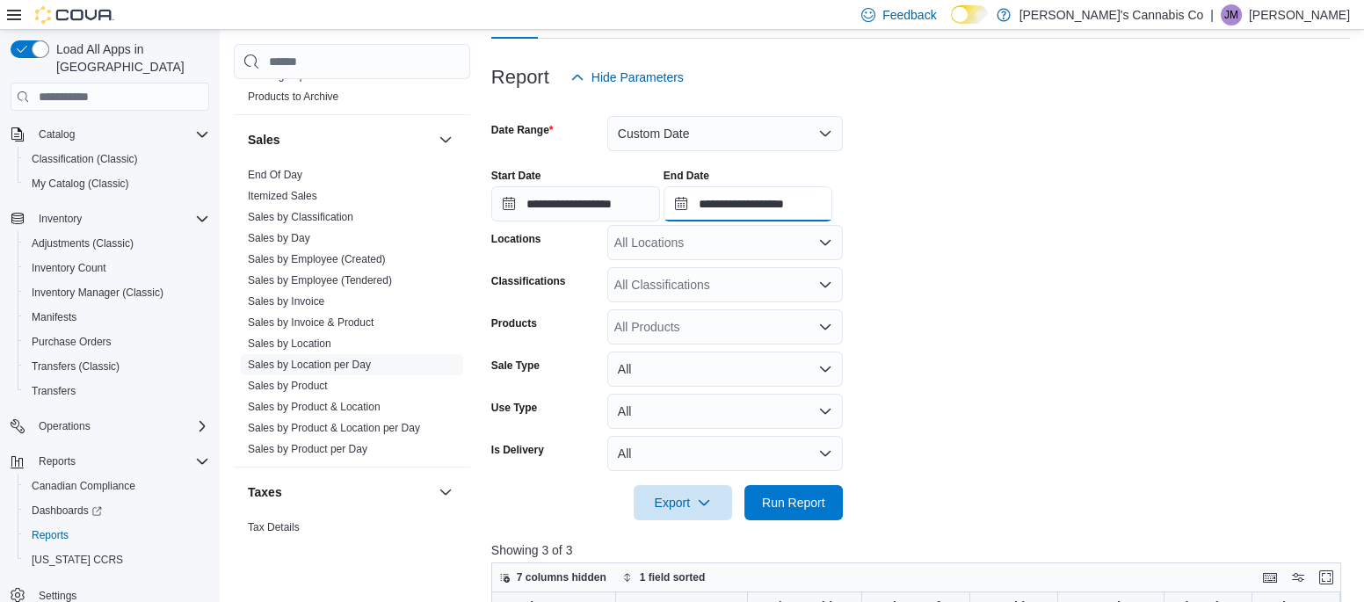
click at [735, 202] on input "**********" at bounding box center [747, 203] width 169 height 35
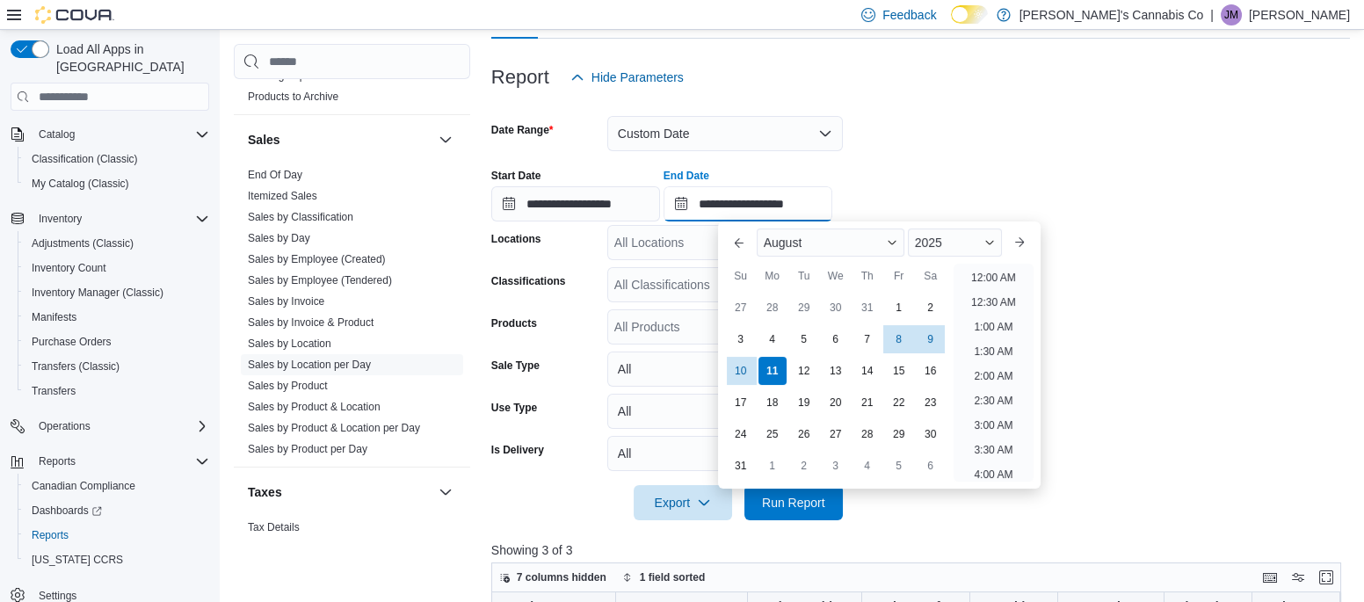
scroll to position [966, 0]
click at [890, 339] on div "8" at bounding box center [898, 339] width 31 height 31
type input "**********"
click at [1079, 402] on form "**********" at bounding box center [920, 307] width 858 height 425
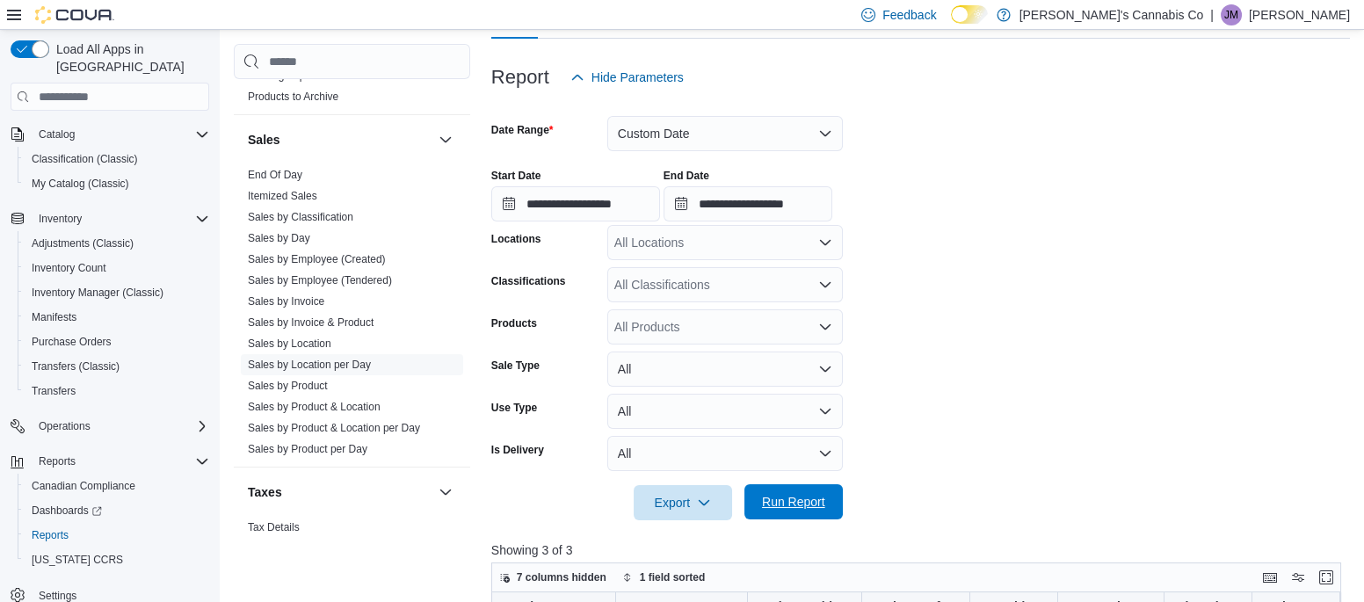
click at [799, 515] on span "Run Report" at bounding box center [793, 501] width 77 height 35
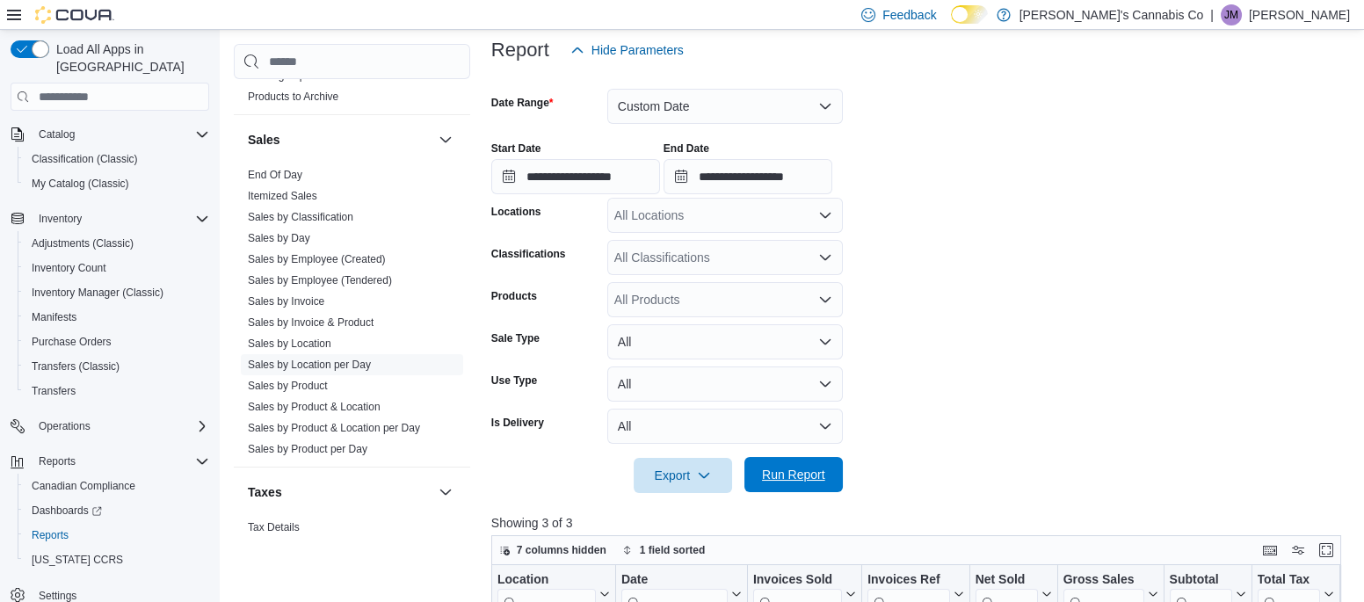
scroll to position [212, 0]
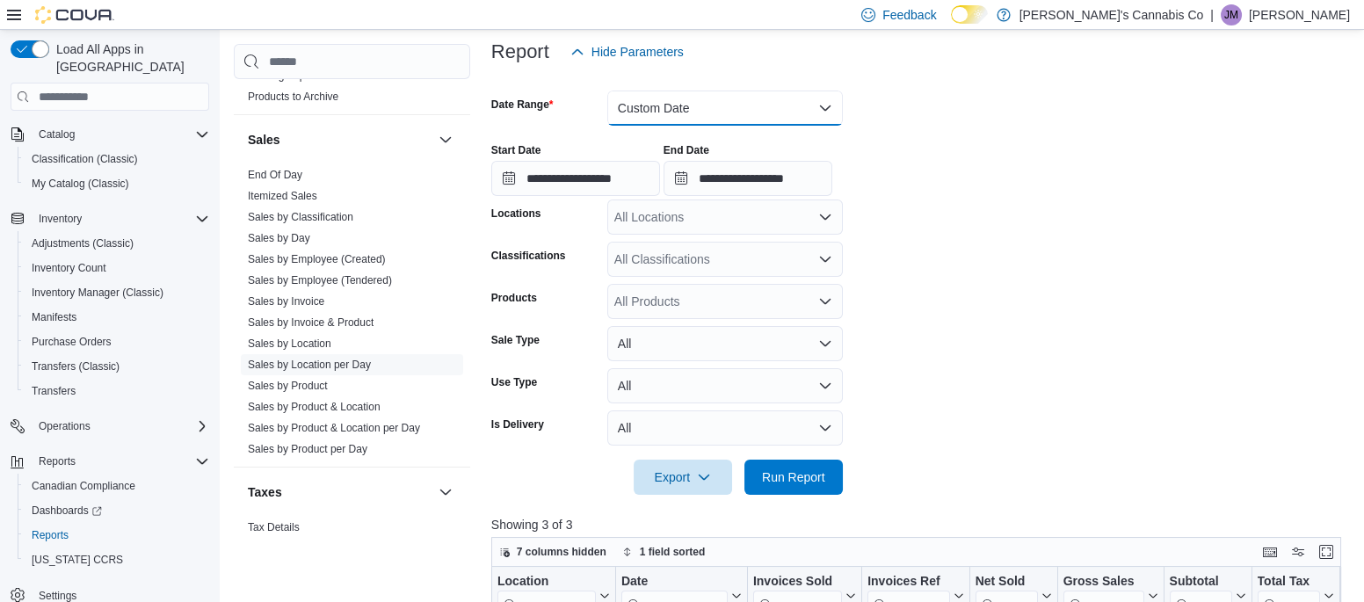
click at [628, 112] on button "Custom Date" at bounding box center [724, 108] width 235 height 35
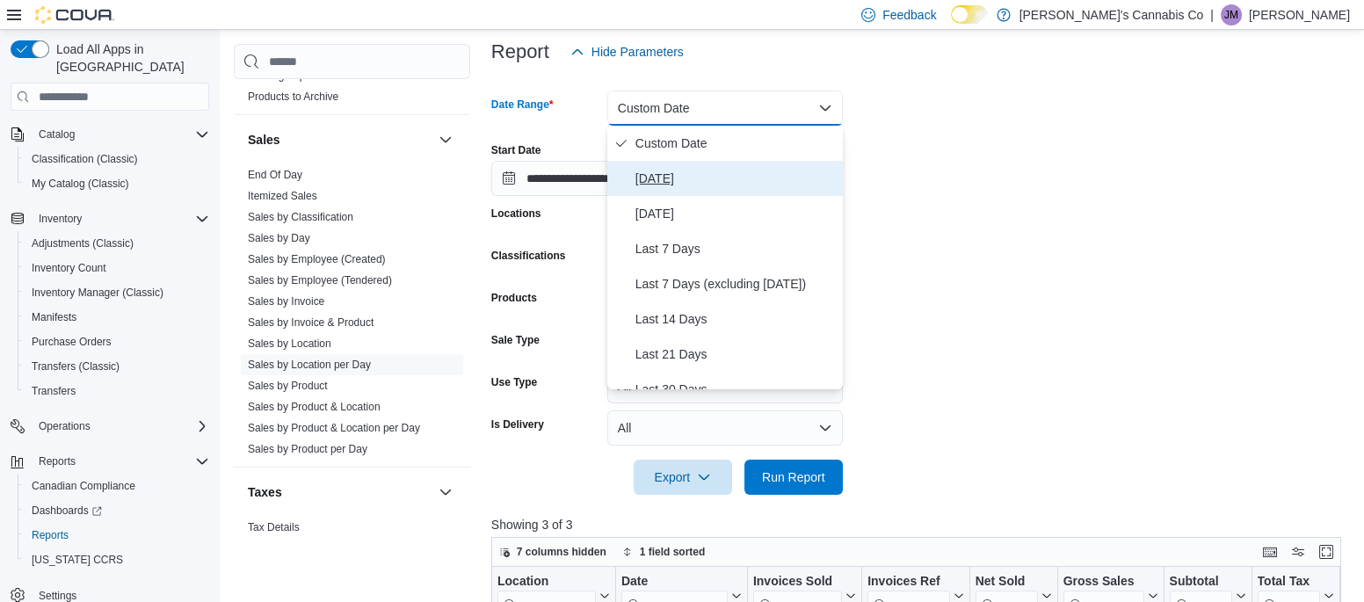
click at [650, 177] on span "[DATE]" at bounding box center [735, 178] width 200 height 21
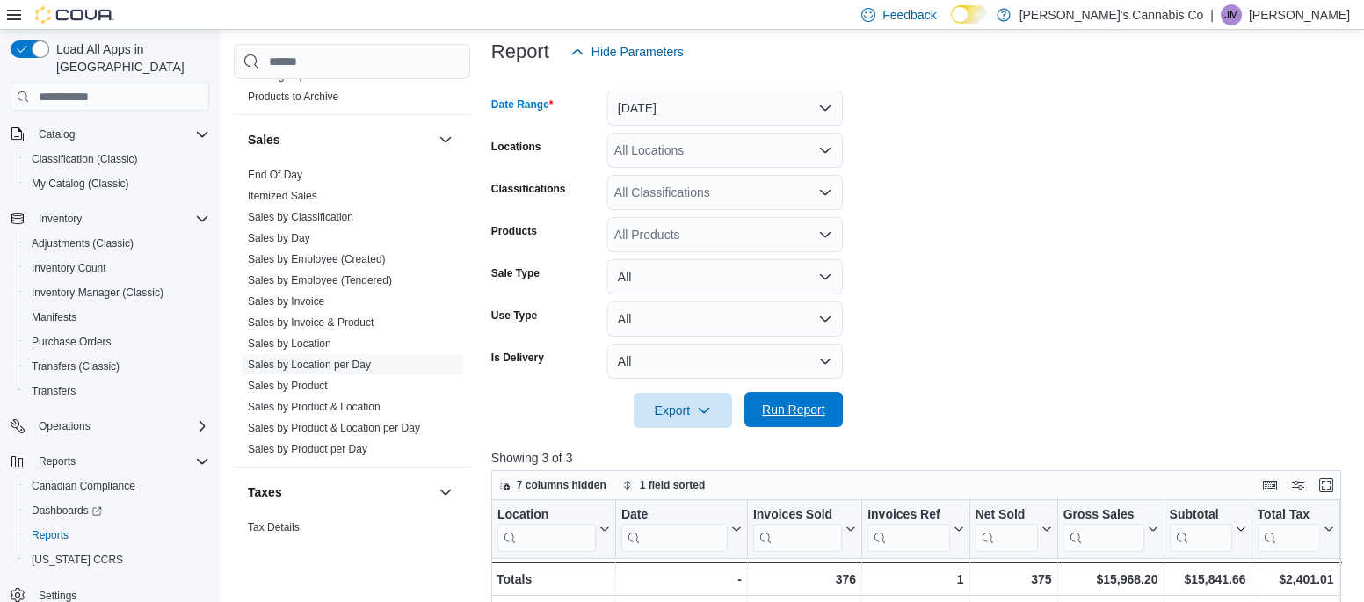
click at [795, 424] on span "Run Report" at bounding box center [793, 409] width 77 height 35
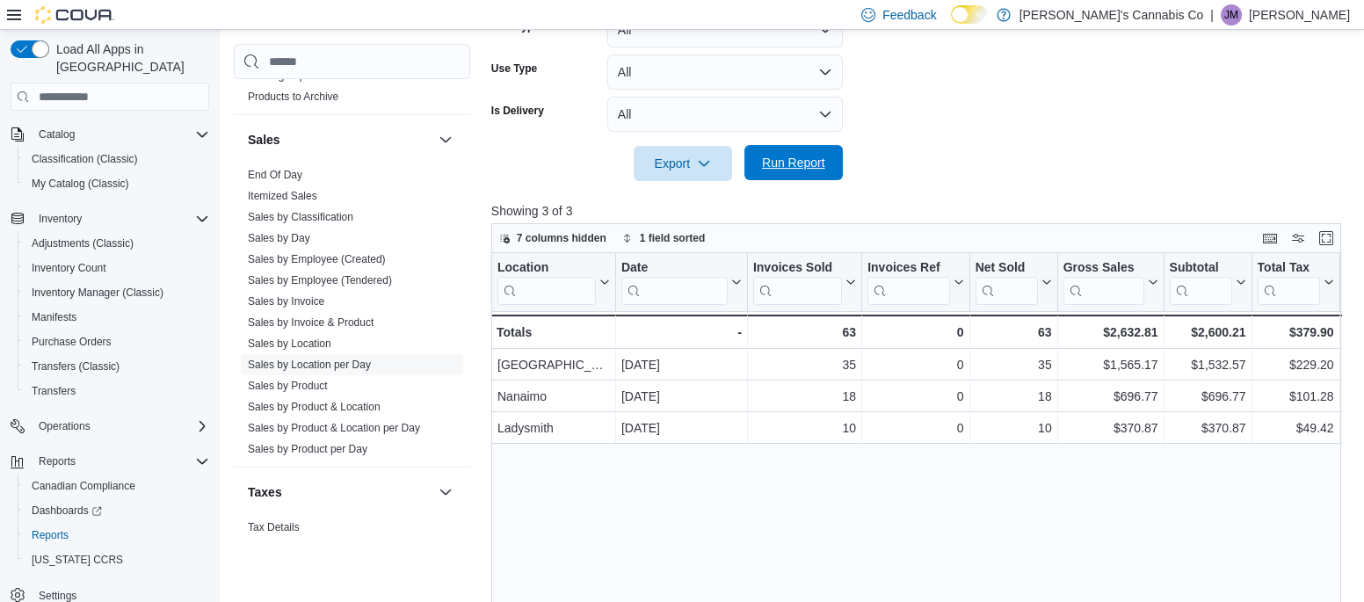
click at [779, 160] on span "Run Report" at bounding box center [793, 163] width 63 height 18
click at [791, 170] on span "Run Report" at bounding box center [793, 163] width 63 height 18
click at [800, 166] on span "Run Report" at bounding box center [793, 163] width 63 height 18
click at [767, 175] on span "Run Report" at bounding box center [793, 162] width 77 height 35
click at [774, 173] on span "Run Report" at bounding box center [793, 162] width 77 height 35
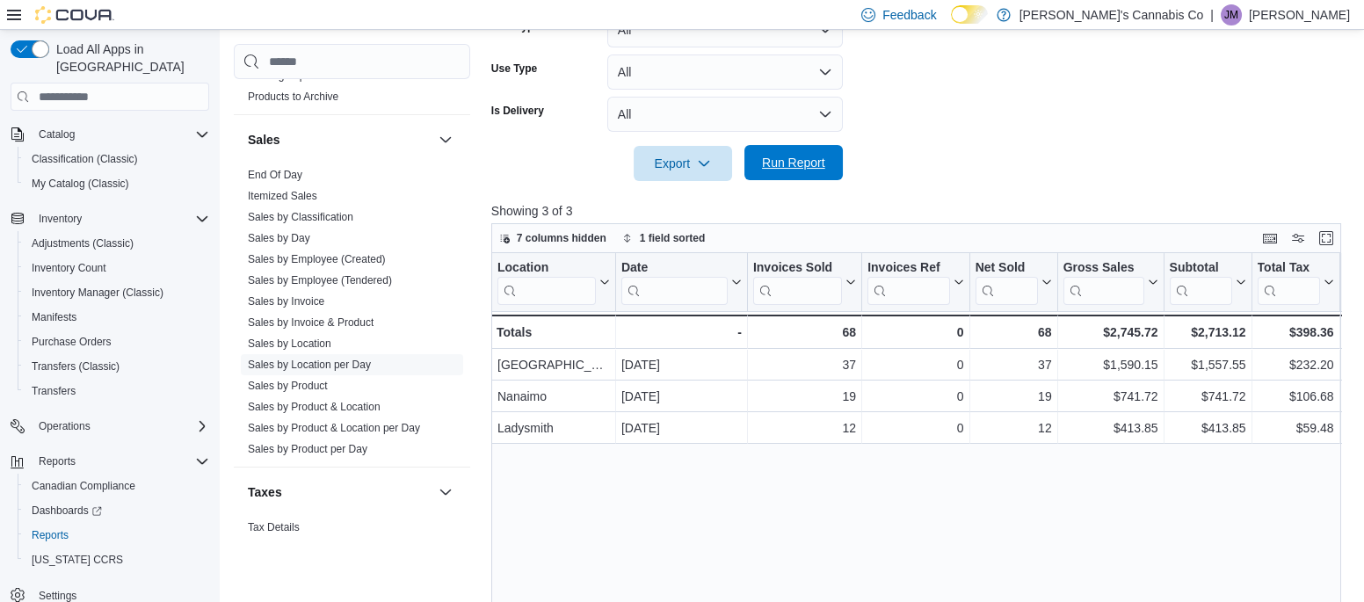
click at [805, 169] on span "Run Report" at bounding box center [793, 163] width 63 height 18
click at [812, 168] on span "Run Report" at bounding box center [793, 163] width 63 height 18
